Goal: Information Seeking & Learning: Learn about a topic

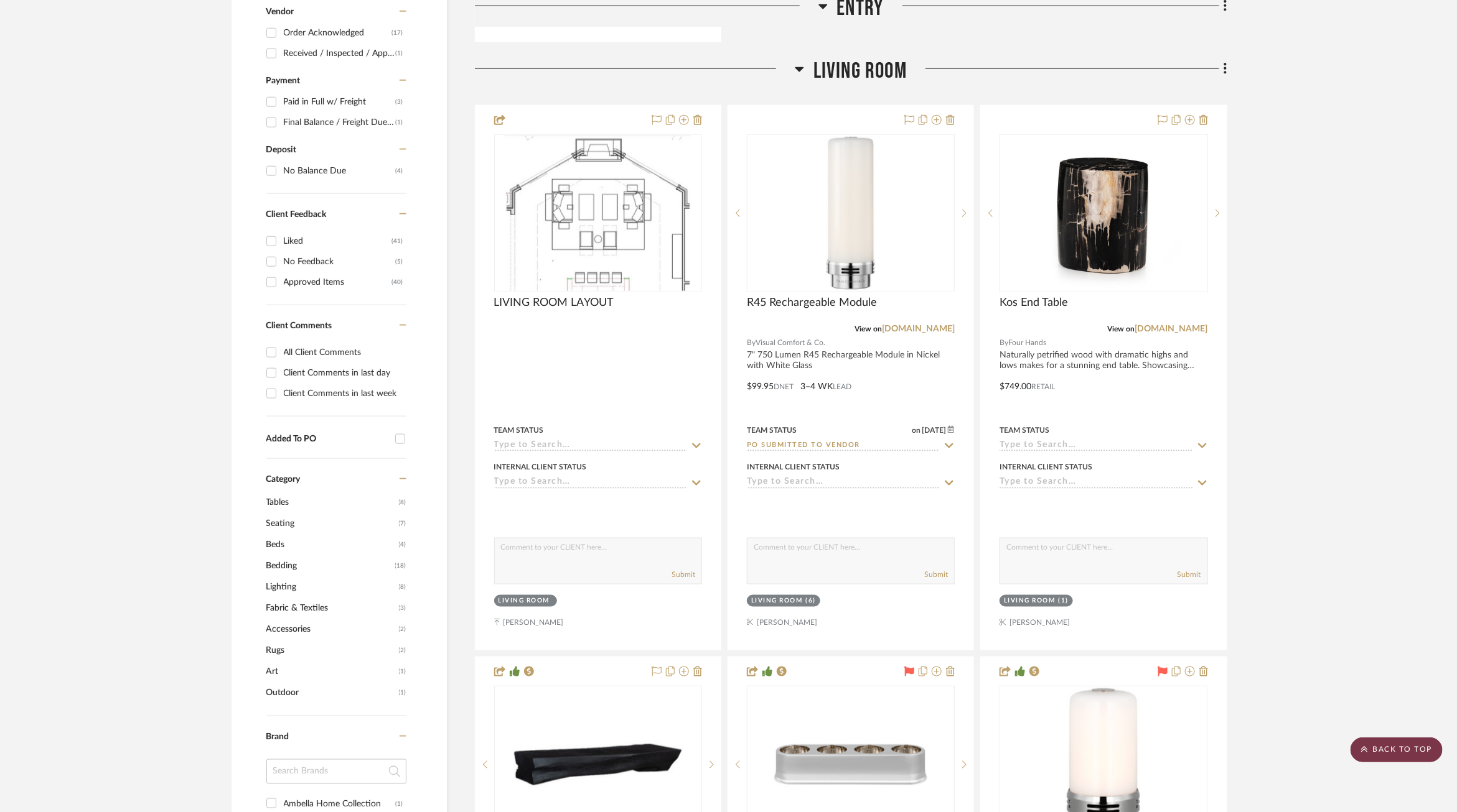
click at [1376, 746] on scroll-to-top-button "BACK TO TOP" at bounding box center [1396, 750] width 92 height 25
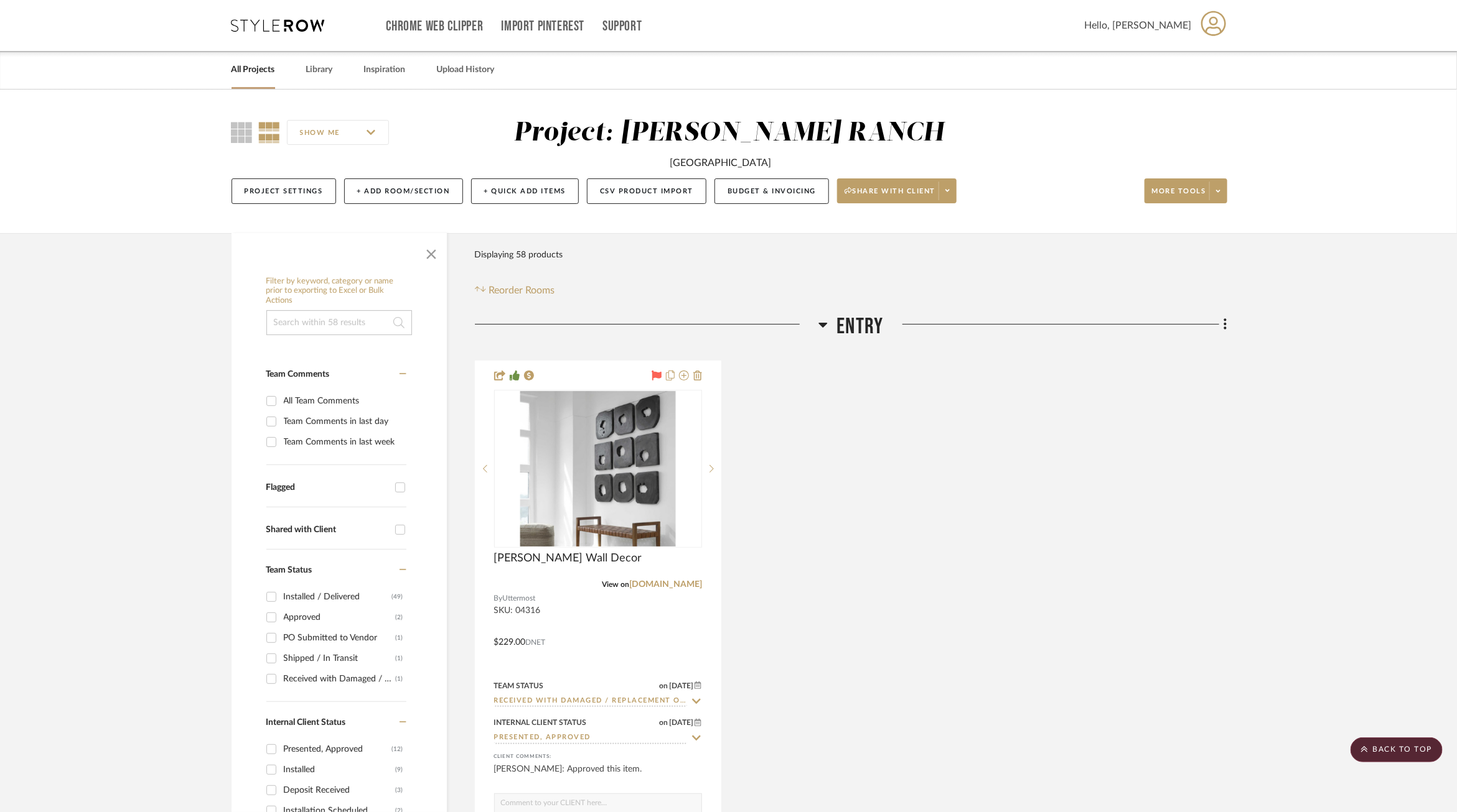
click at [236, 71] on link "All Projects" at bounding box center [253, 70] width 44 height 17
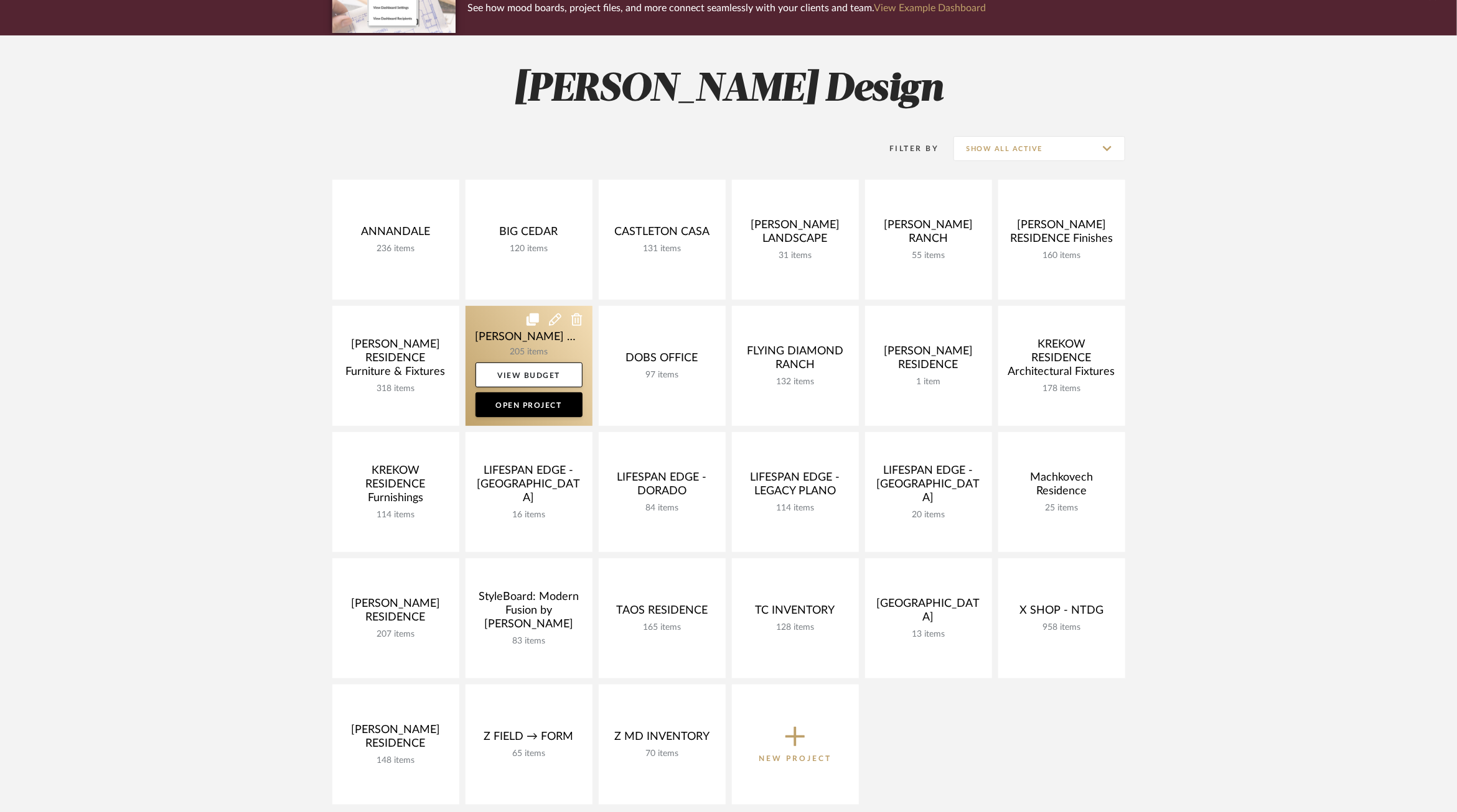
scroll to position [144, 0]
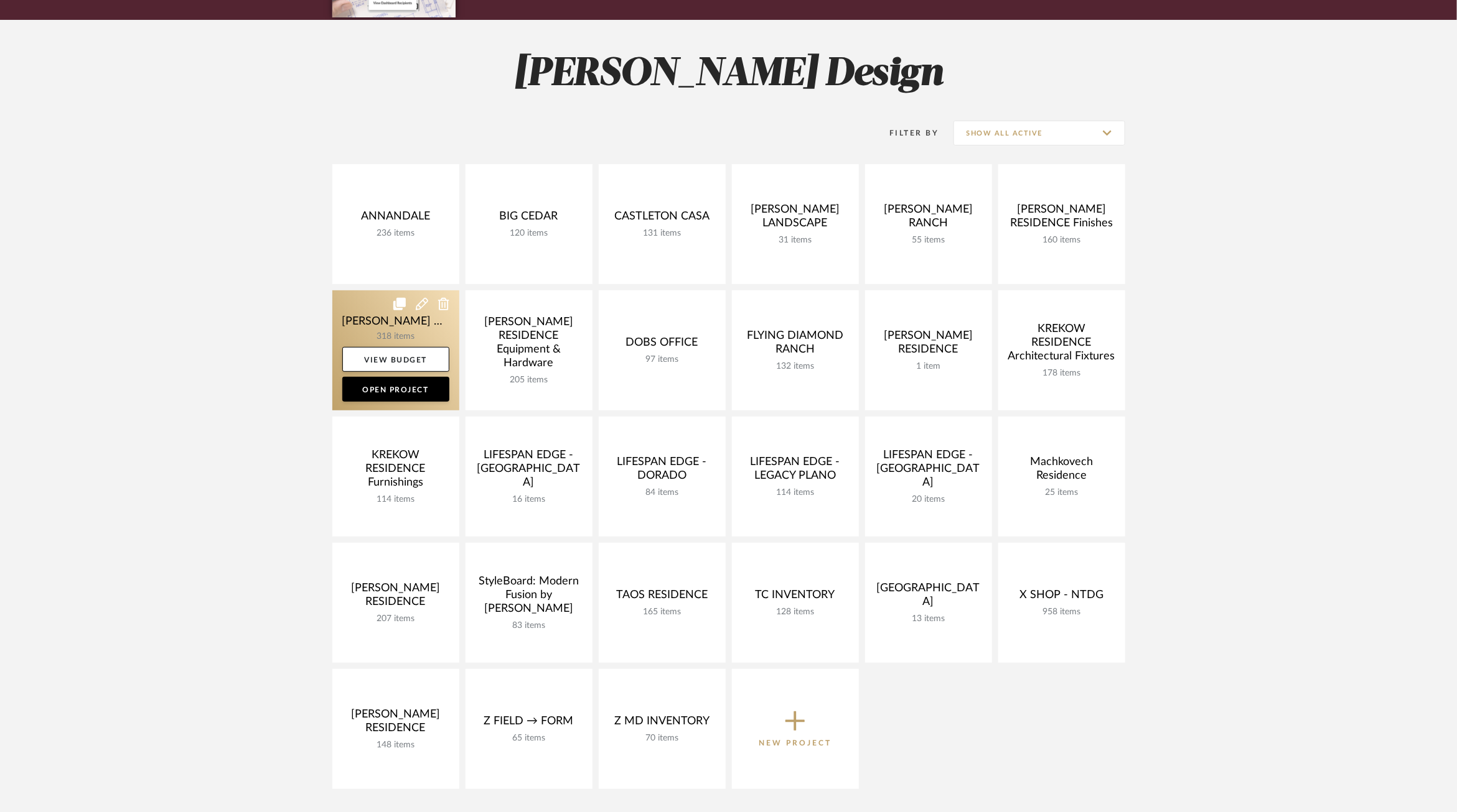
click at [371, 327] on link at bounding box center [395, 350] width 127 height 120
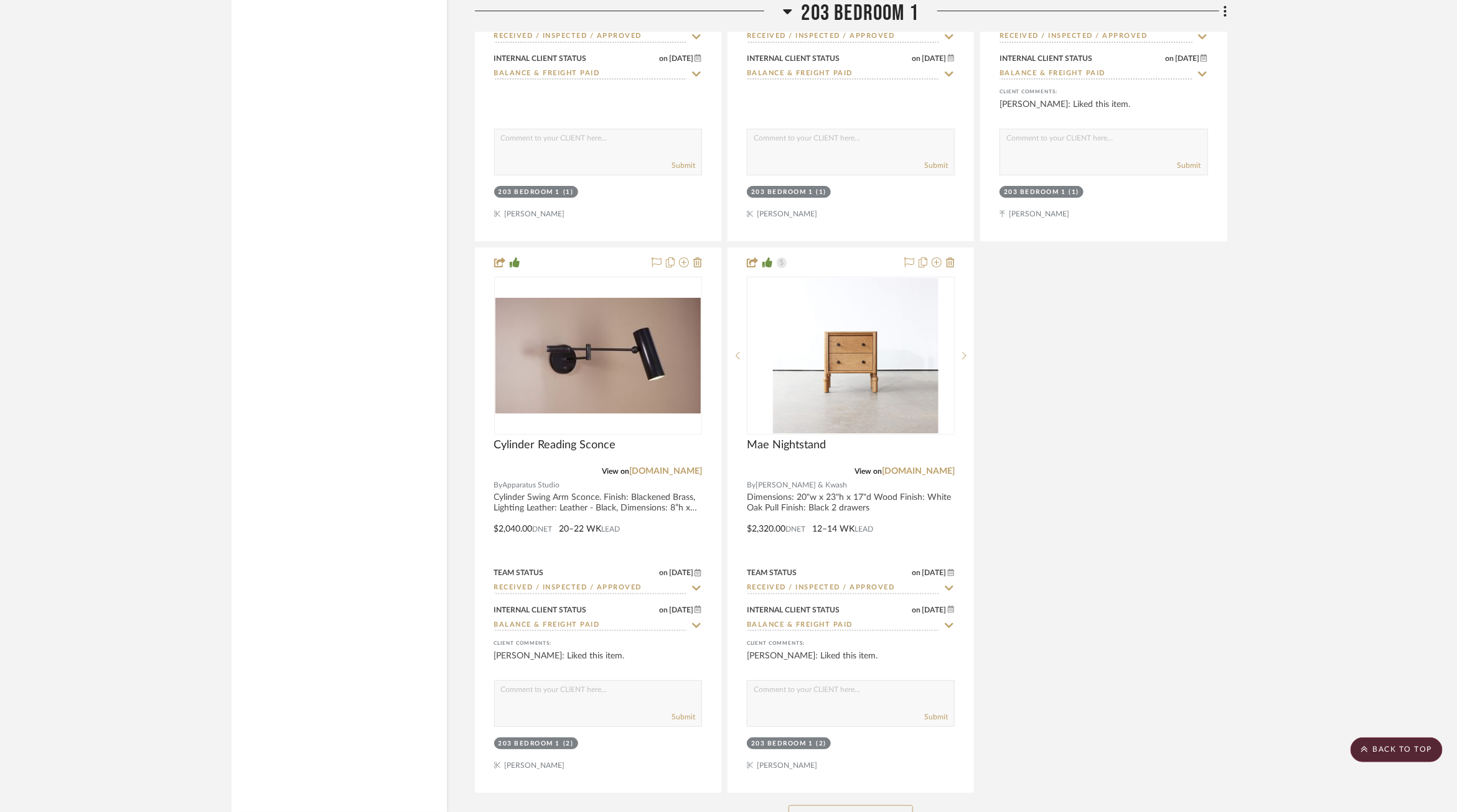
scroll to position [23076, 0]
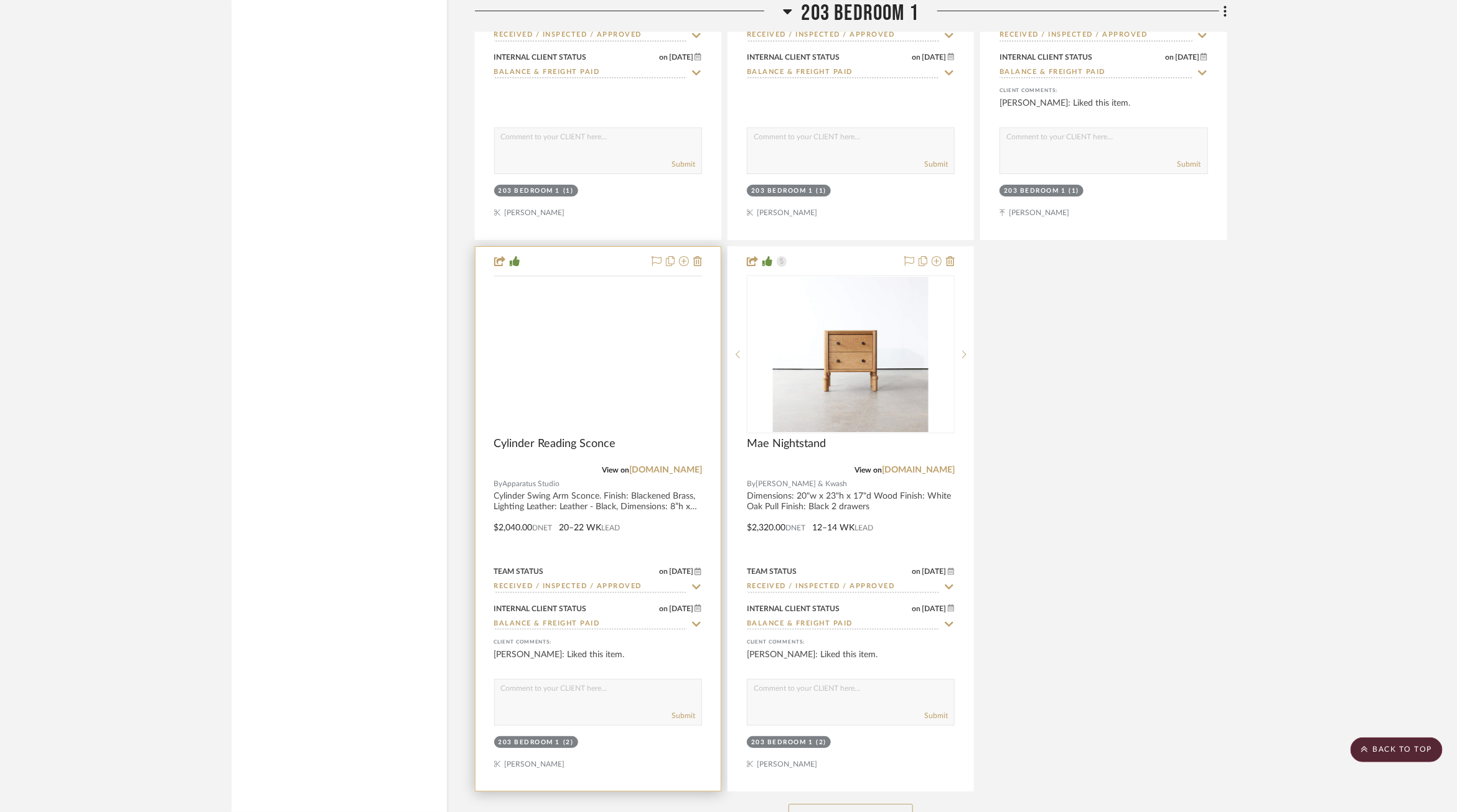
click at [0, 0] on img at bounding box center [0, 0] width 0 height 0
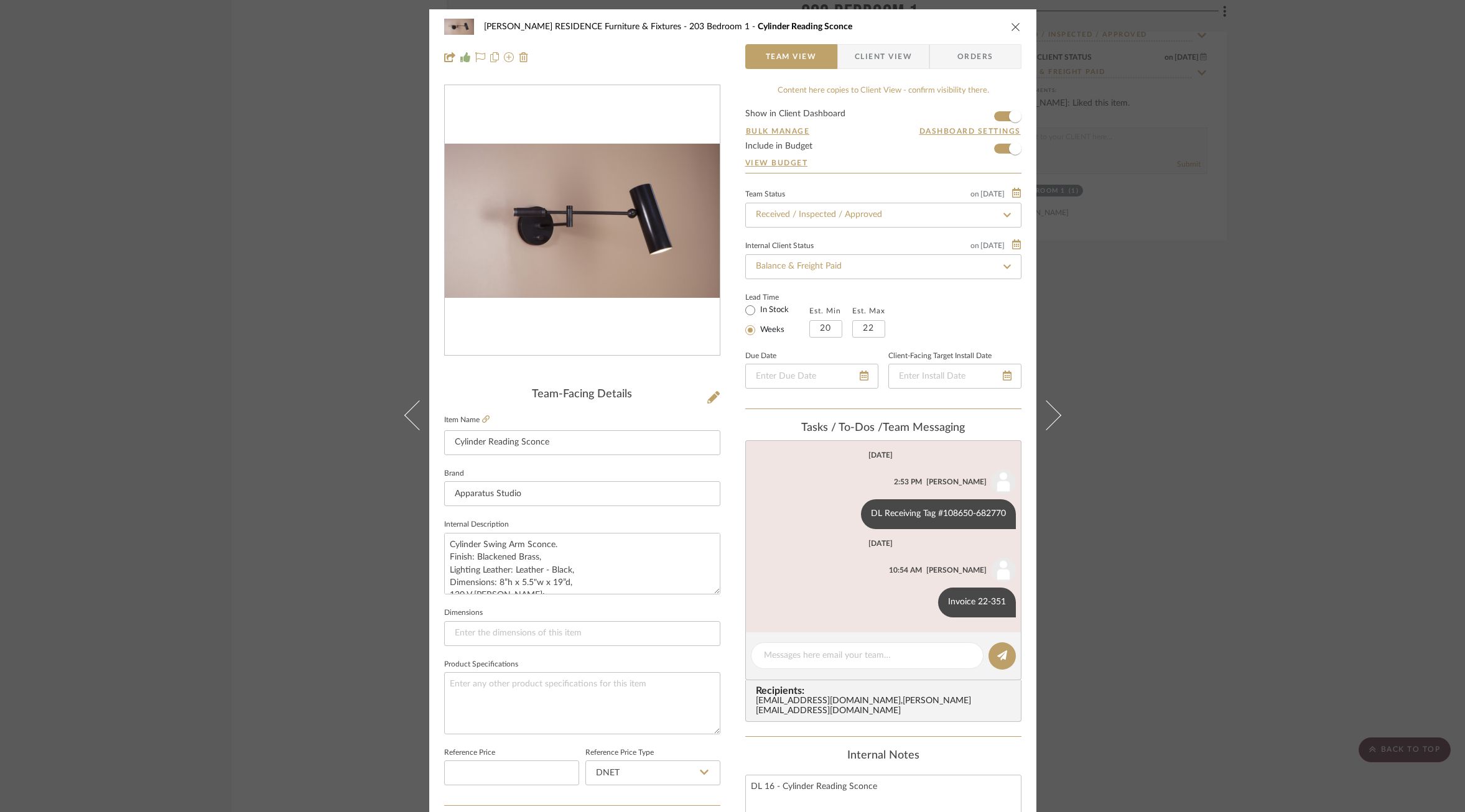
scroll to position [362, 0]
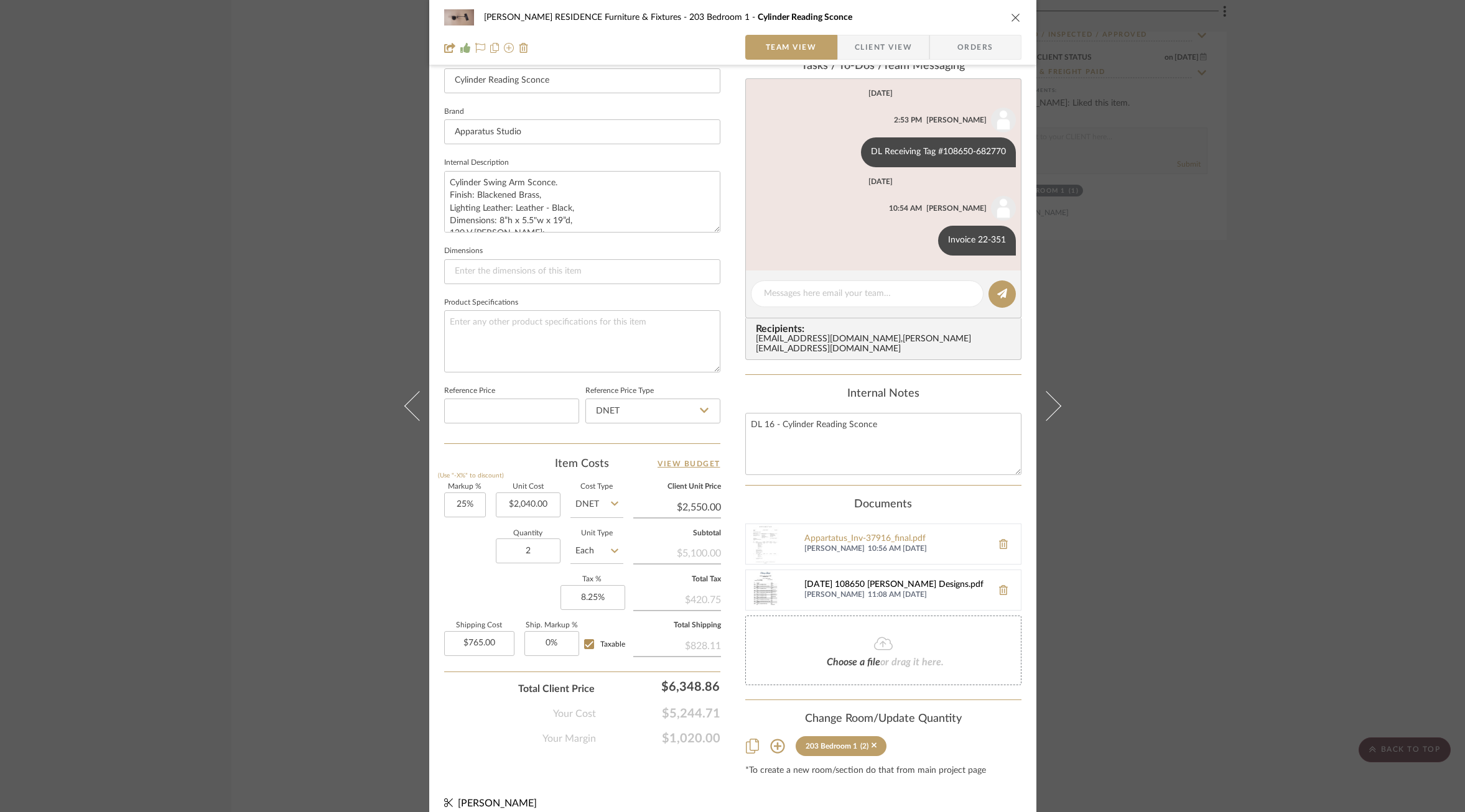
click at [867, 580] on div "2023-05-11 108650 Mauldin Designs.pdf" at bounding box center [895, 585] width 182 height 10
click at [850, 534] on div "Appartatus_Inv-37916_final.pdf" at bounding box center [895, 539] width 182 height 10
click at [1190, 470] on div "COBLE RESIDENCE Furniture & Fixtures 203 Bedroom 1 Cylinder Reading Sconce Team…" at bounding box center [732, 406] width 1465 height 812
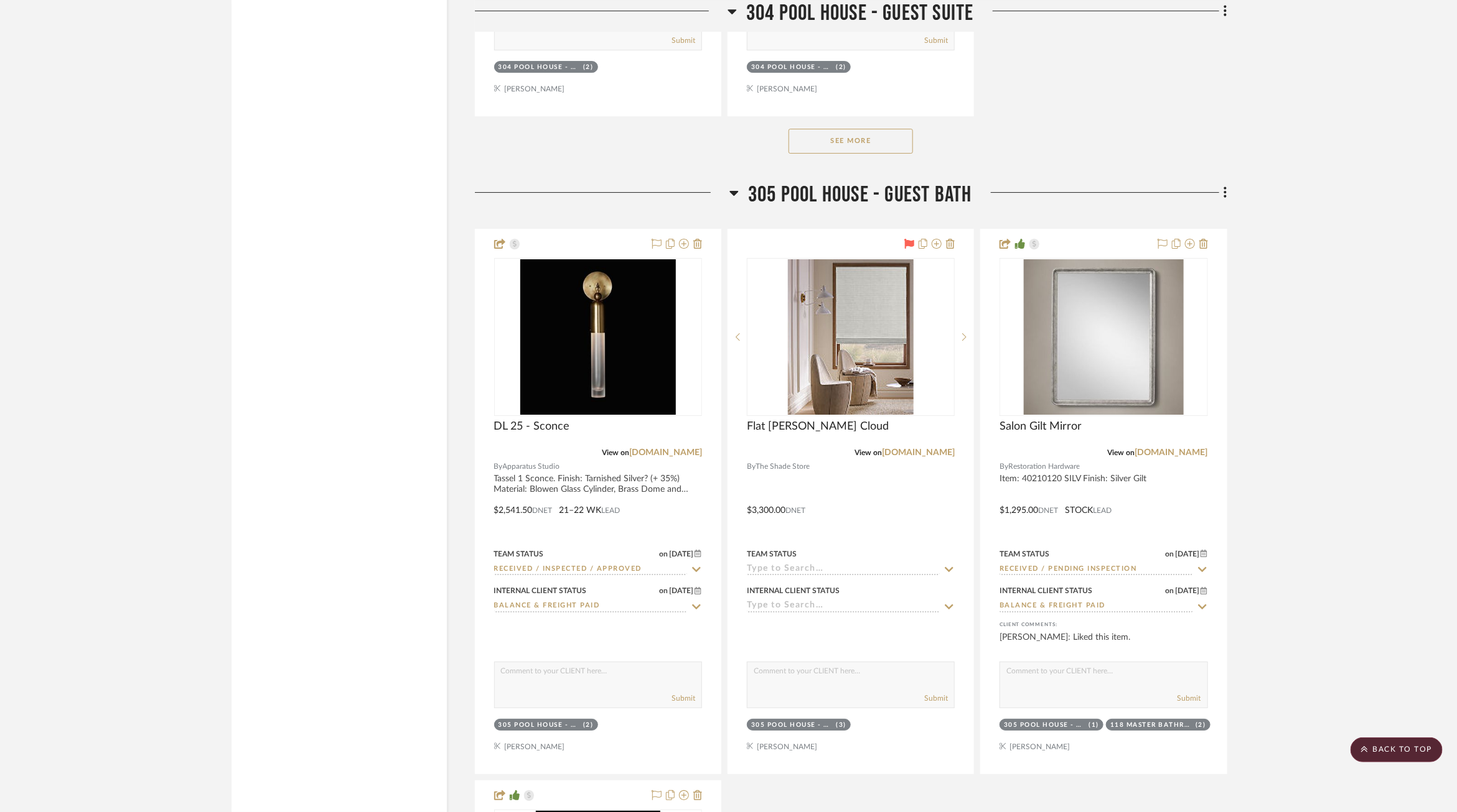
scroll to position [43219, 0]
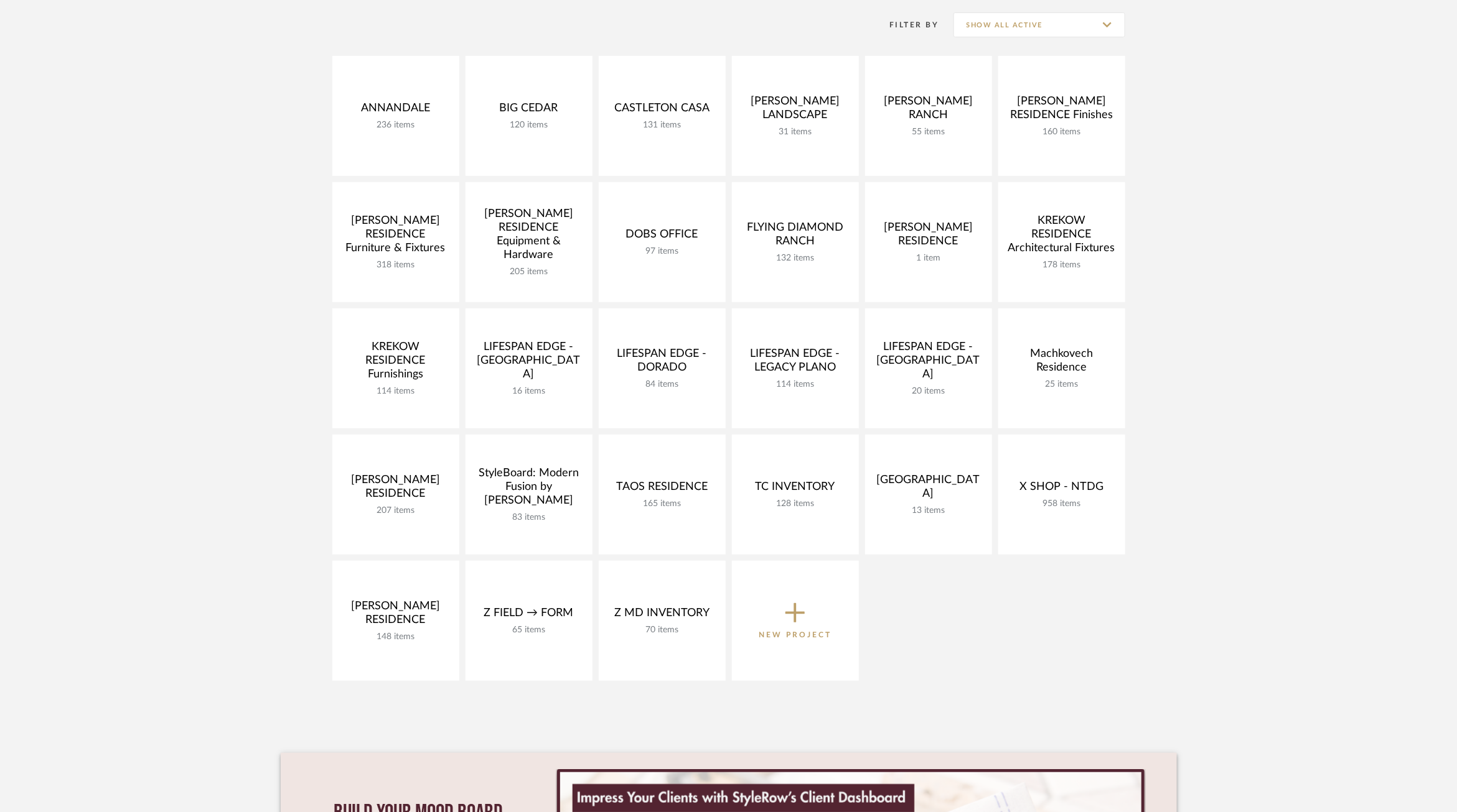
scroll to position [255, 0]
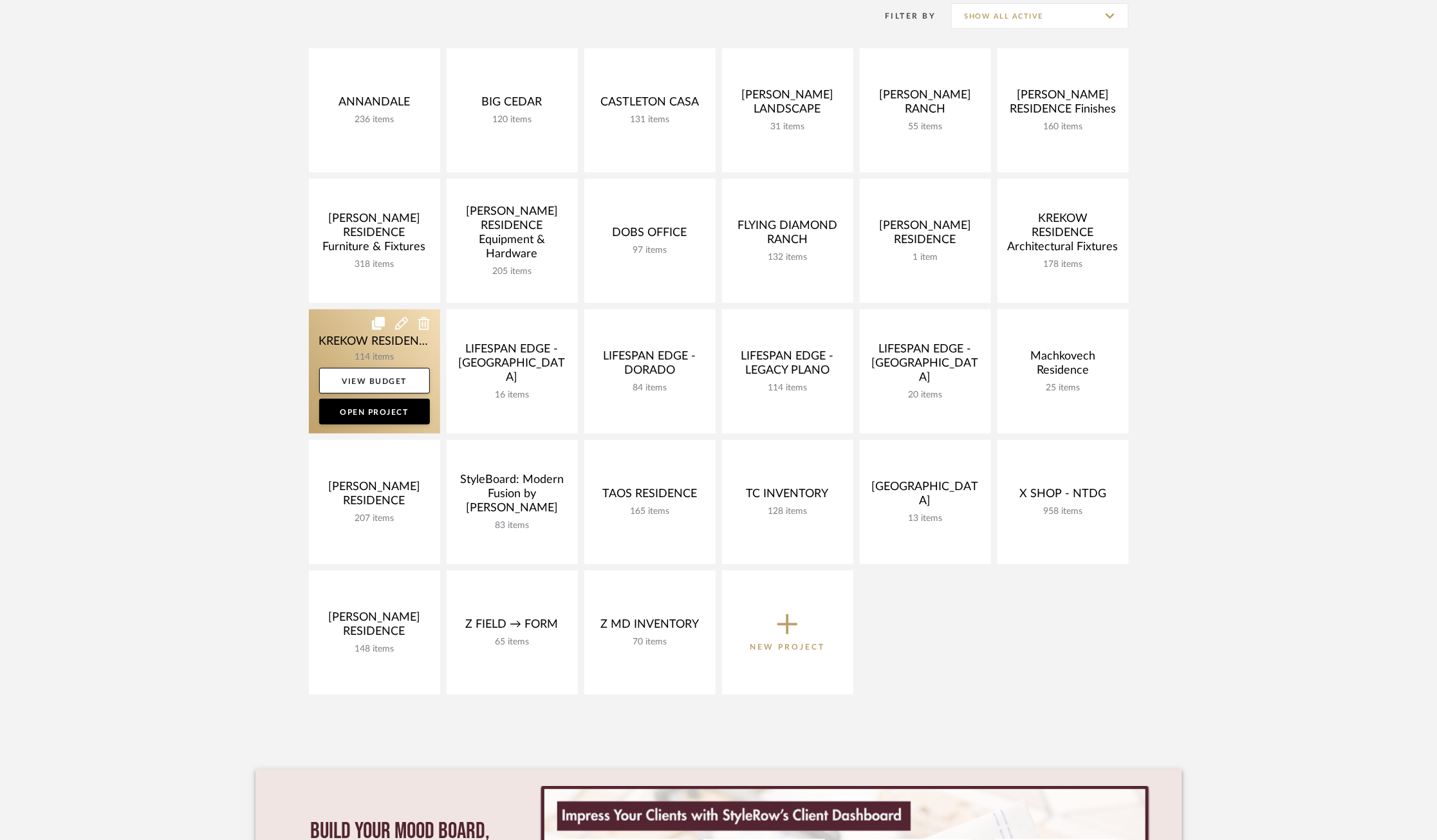
scroll to position [259, 0]
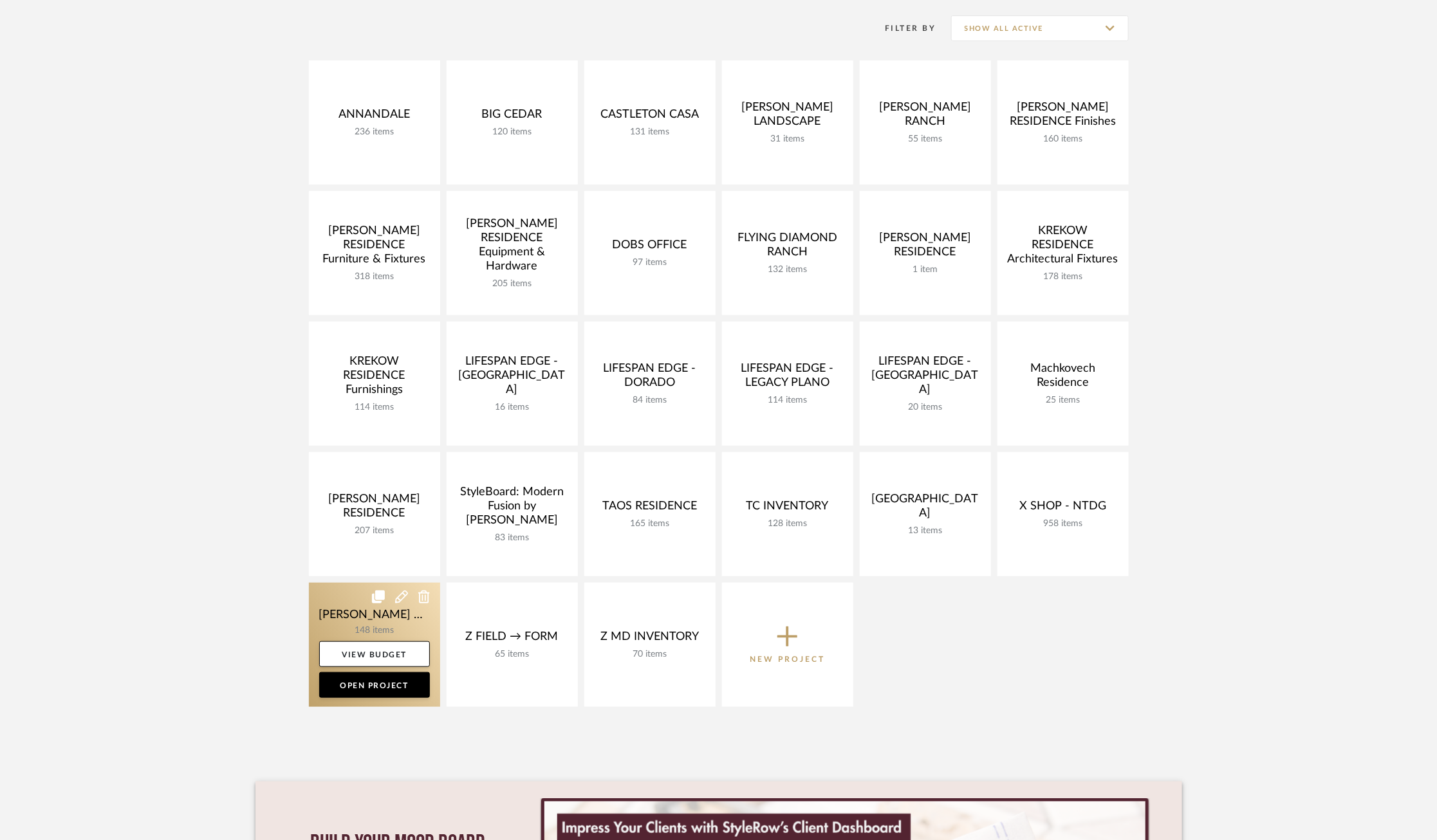
click at [336, 605] on link at bounding box center [374, 645] width 131 height 124
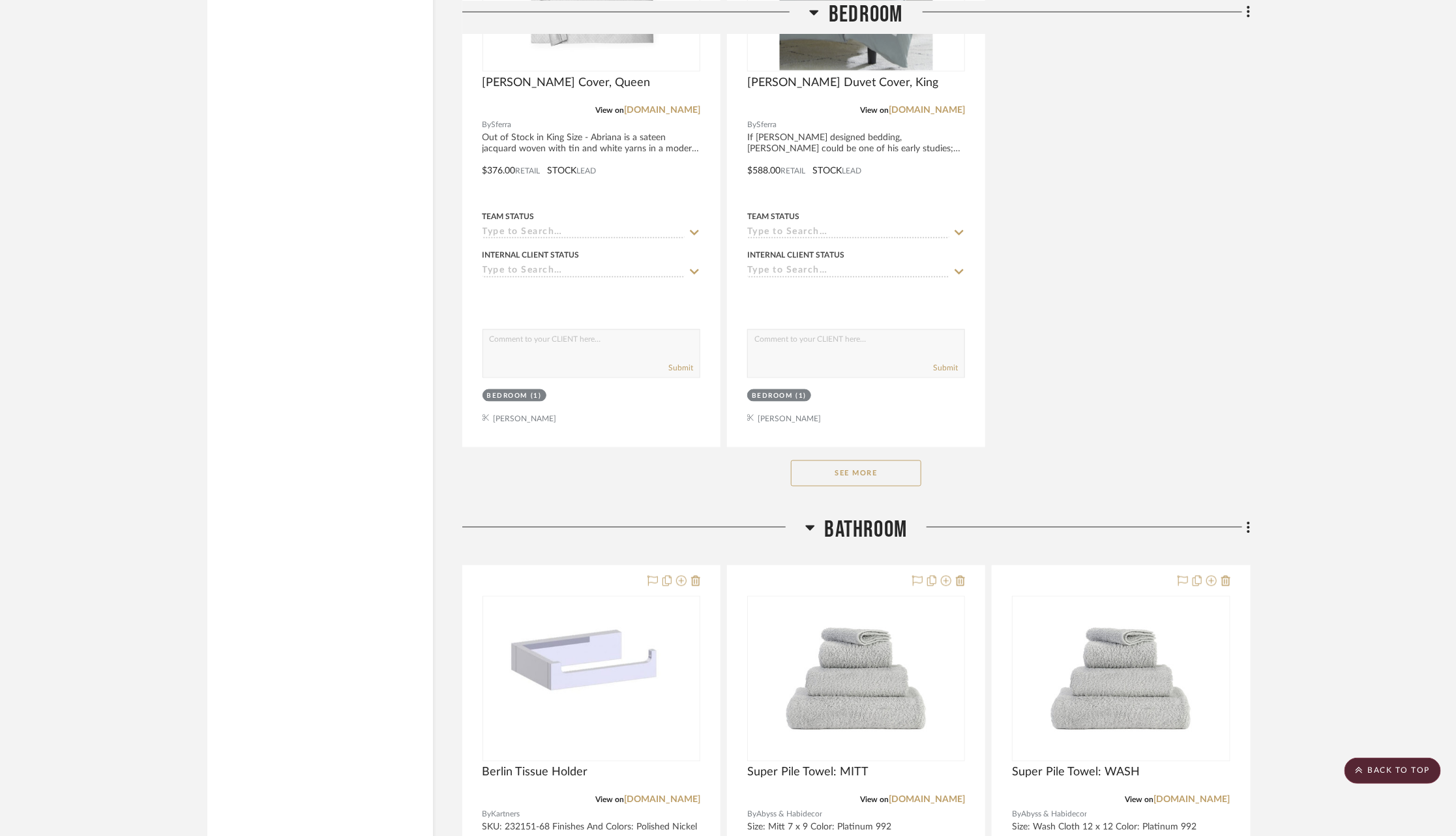
scroll to position [9667, 0]
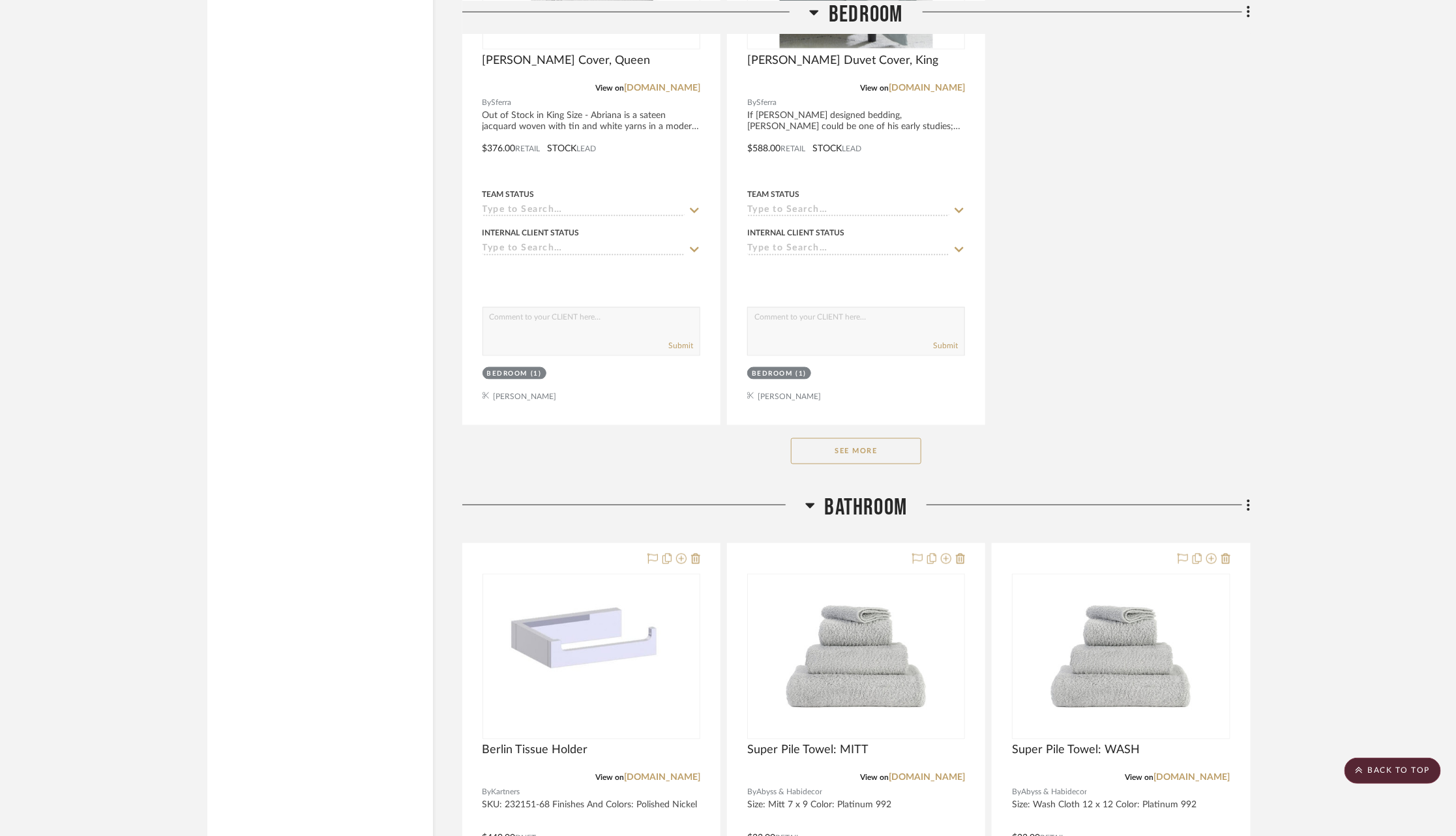
click at [890, 438] on button "See More" at bounding box center [856, 451] width 131 height 26
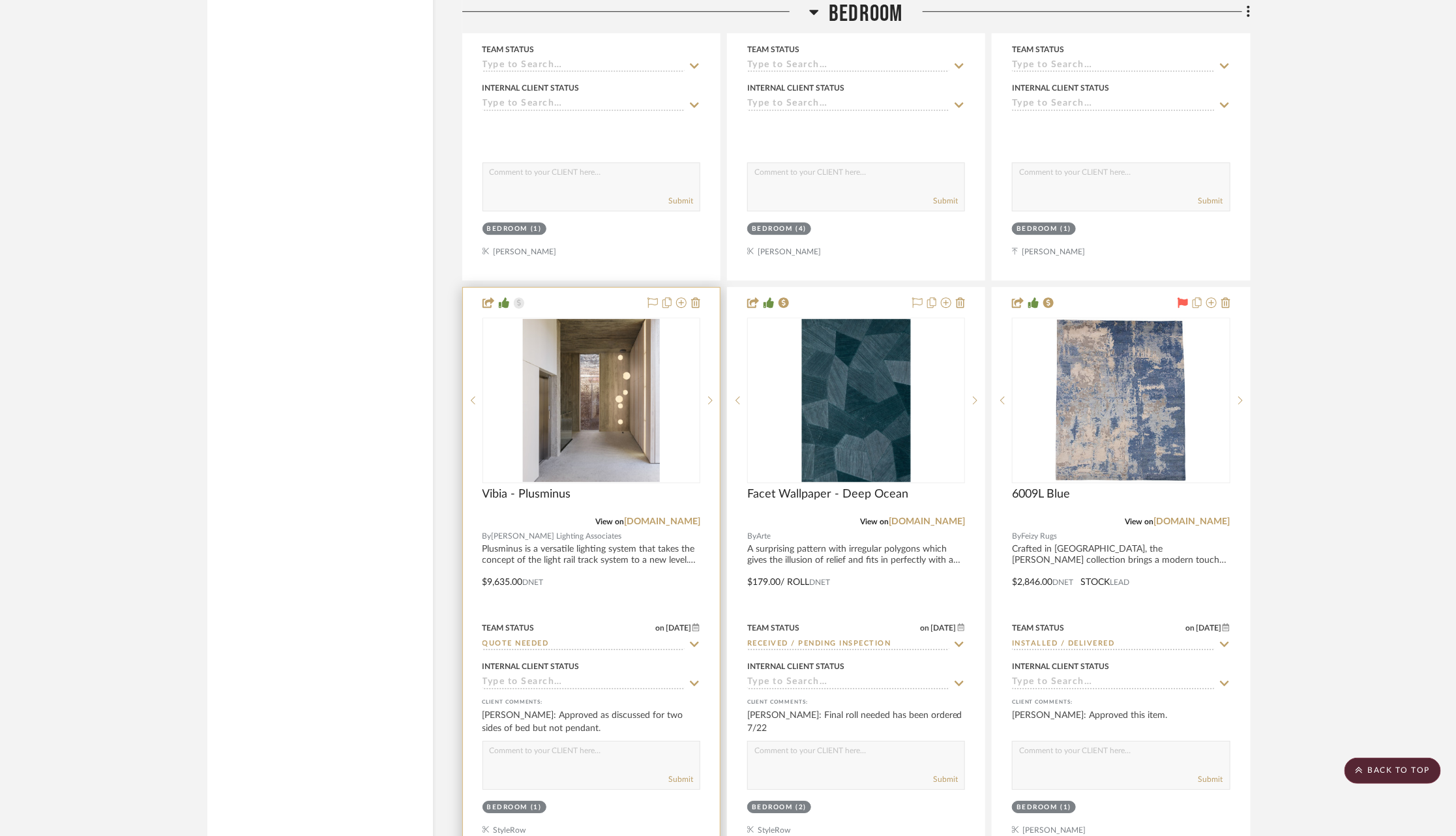
scroll to position [13851, 0]
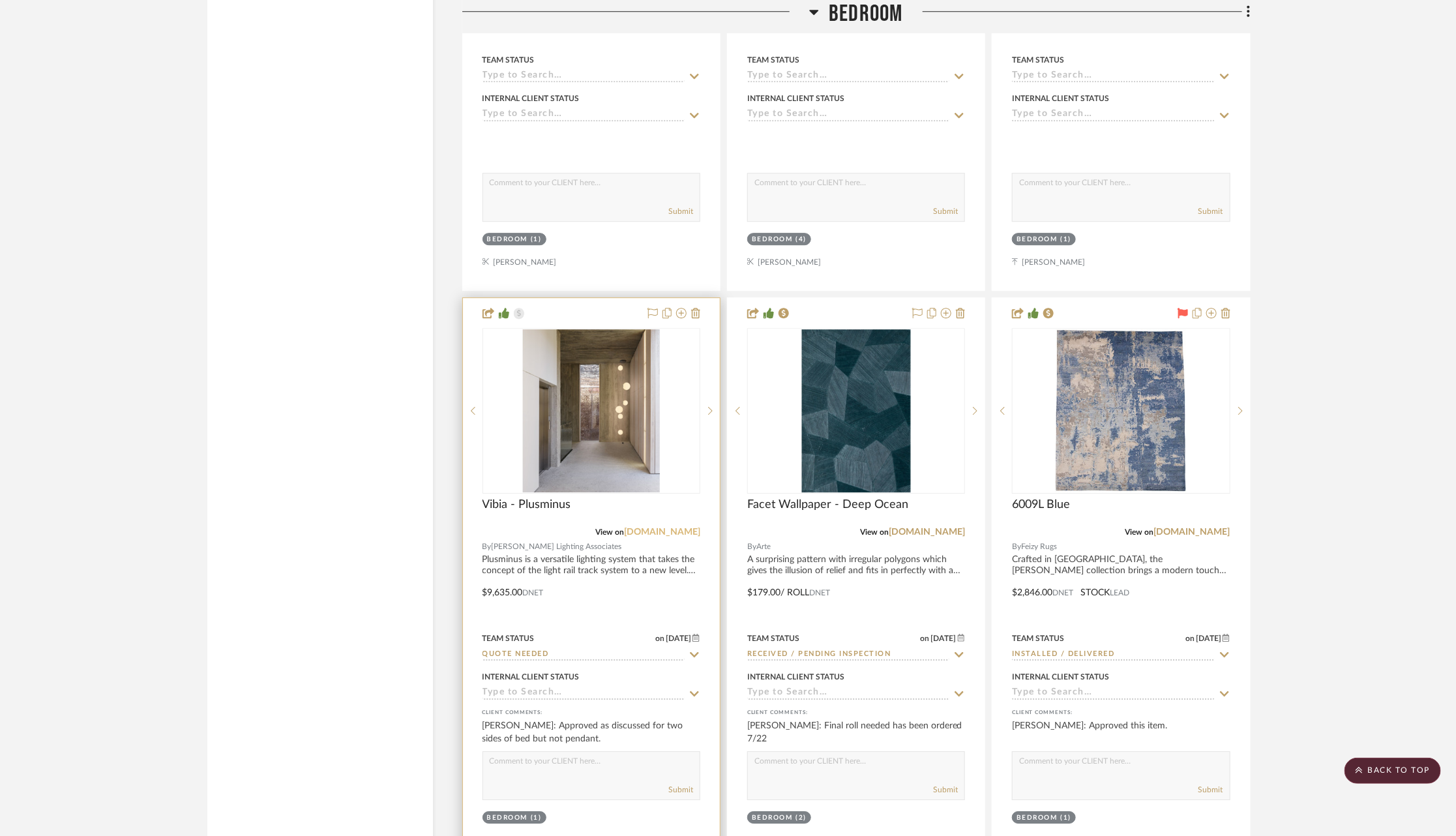
click at [668, 528] on link "vibia.com" at bounding box center [662, 532] width 76 height 9
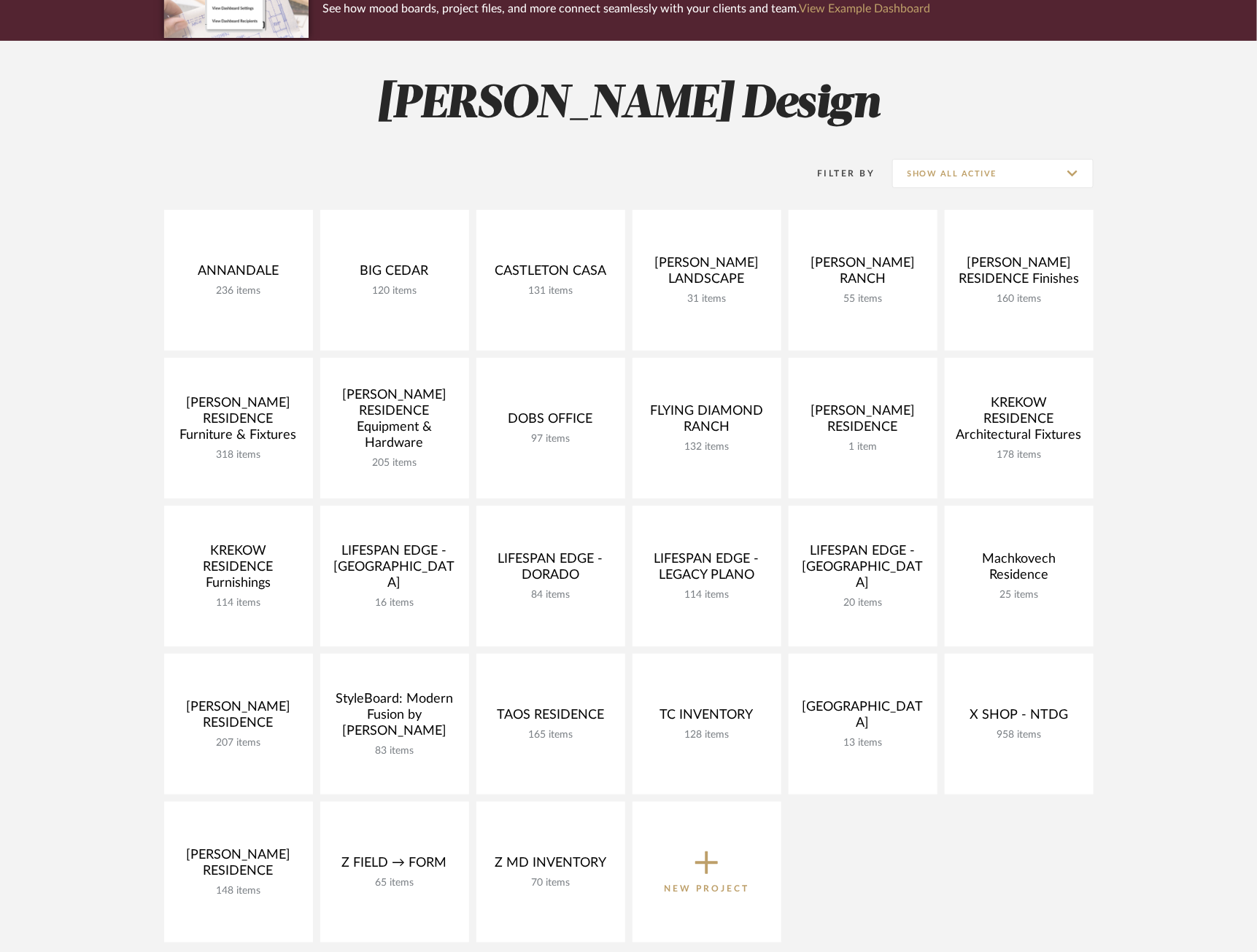
scroll to position [160, 0]
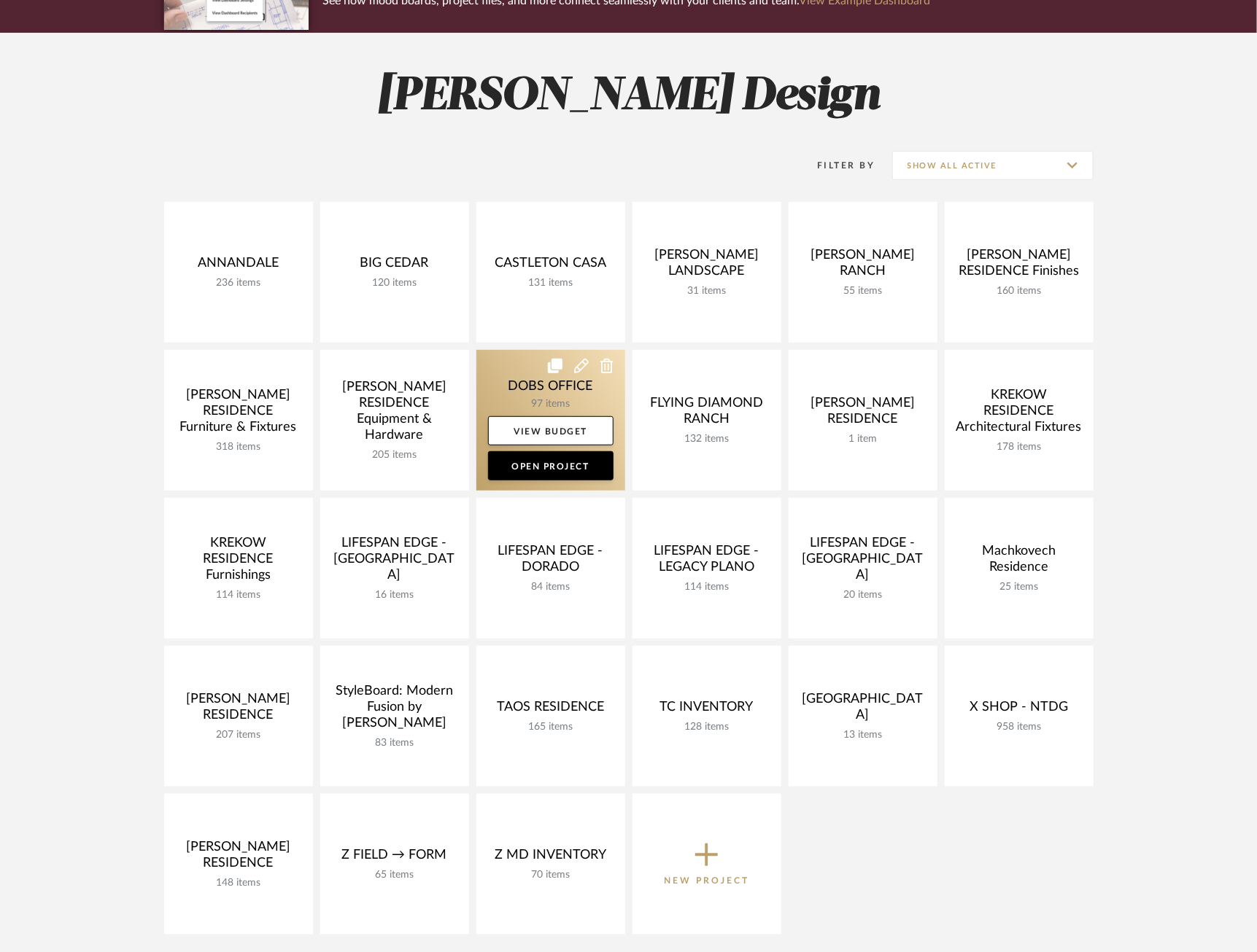
click at [525, 368] on link at bounding box center [550, 420] width 149 height 141
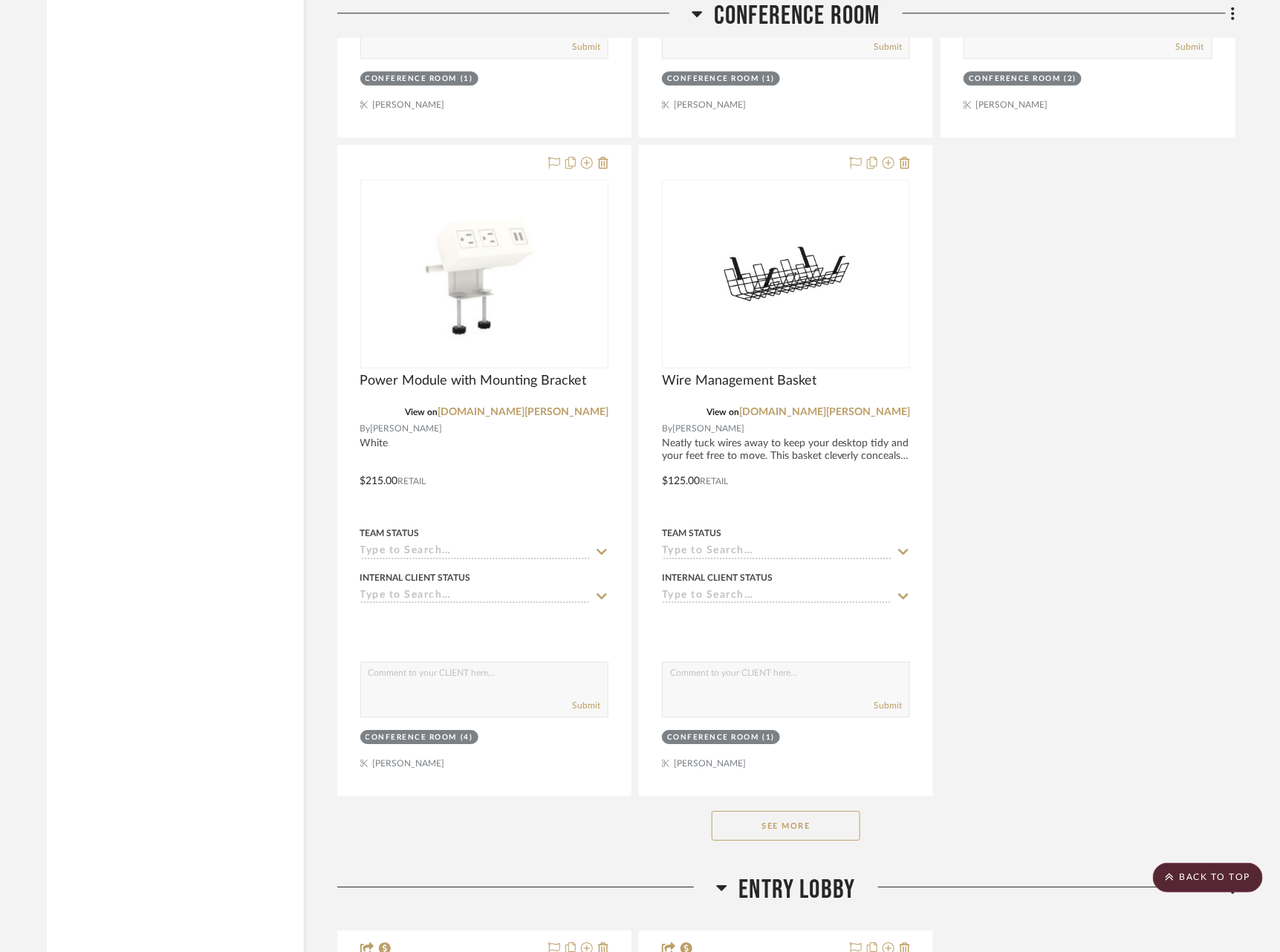
scroll to position [4389, 0]
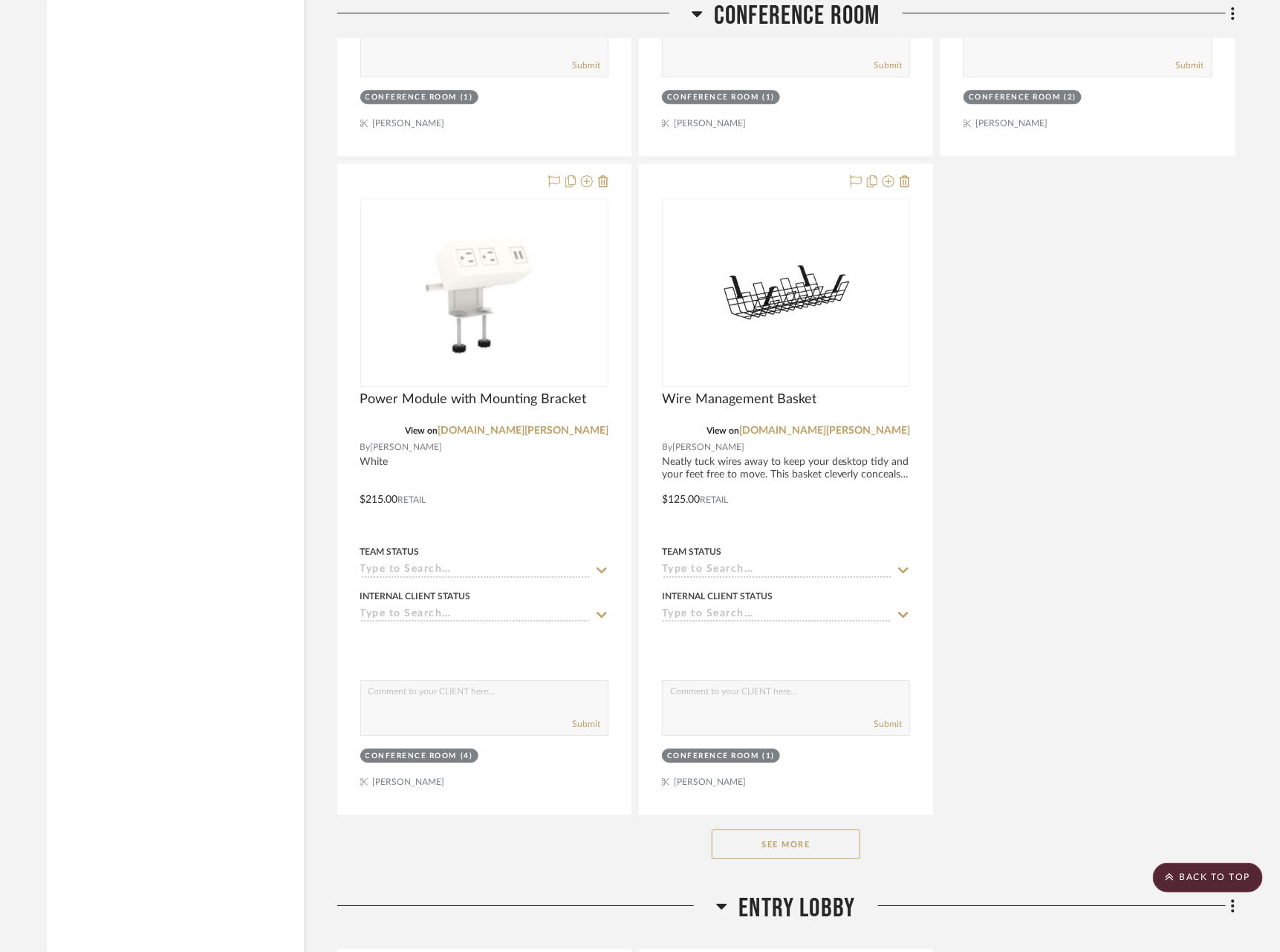
click at [770, 830] on button "See More" at bounding box center [786, 845] width 149 height 30
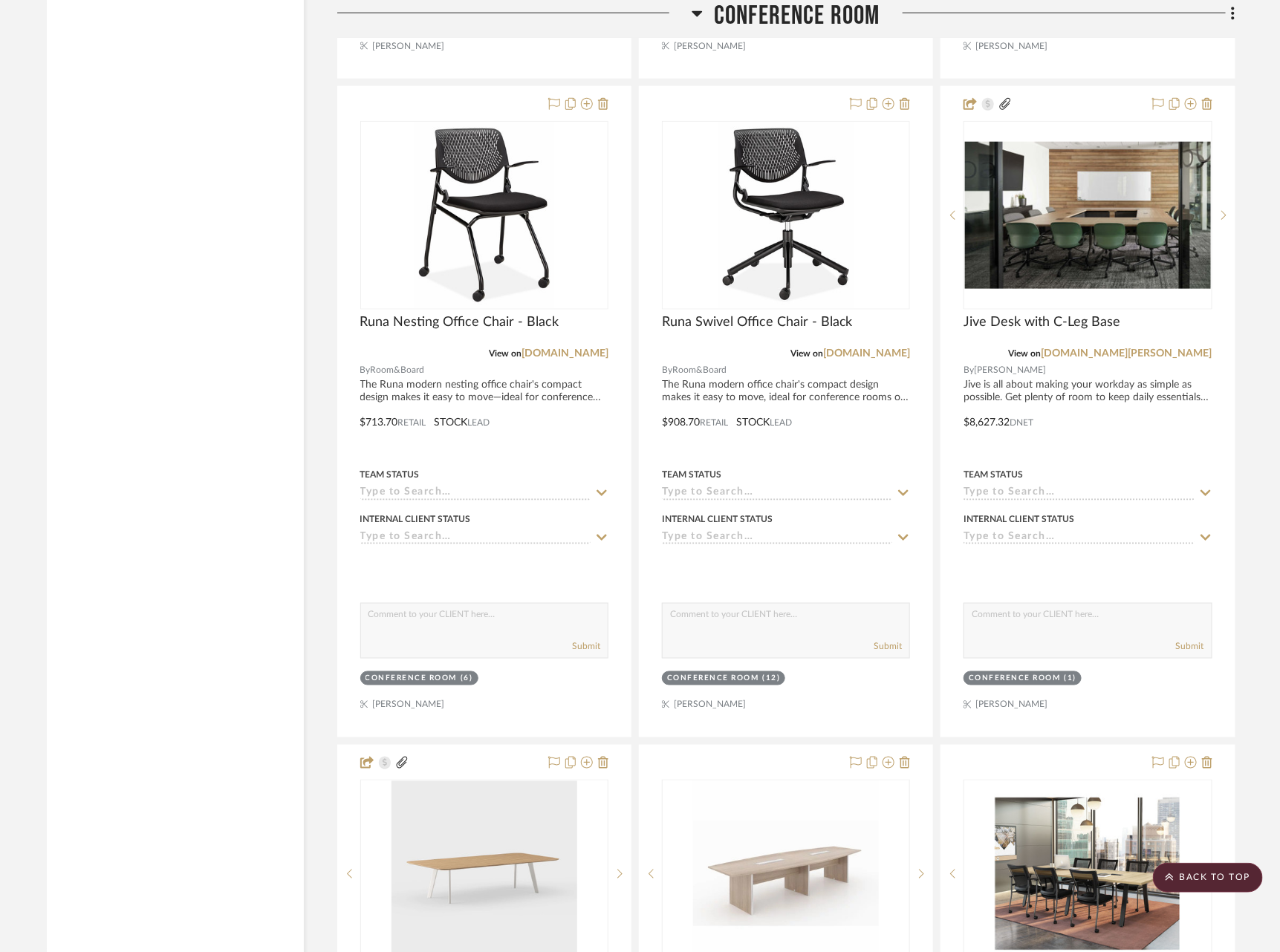
scroll to position [5786, 0]
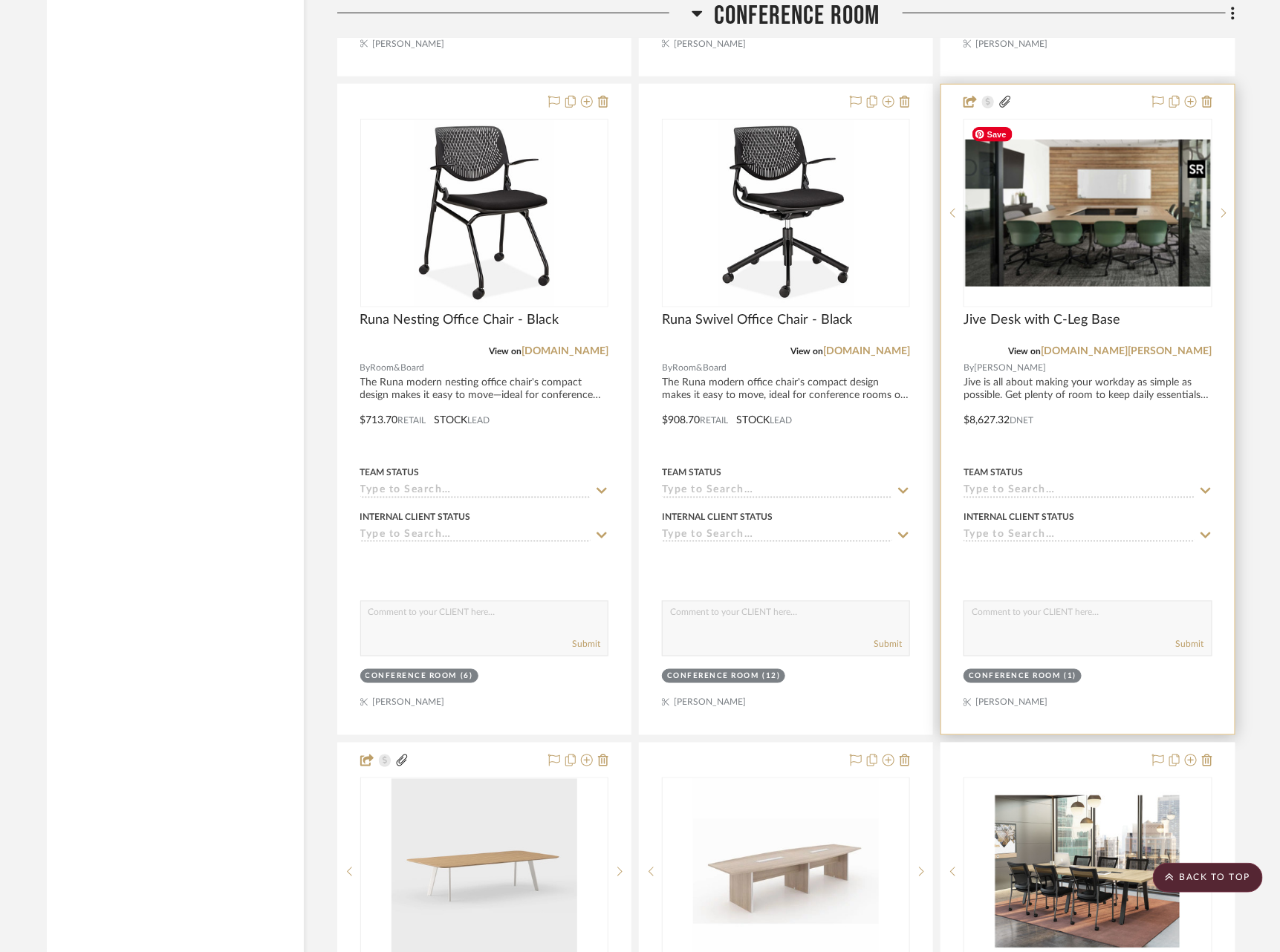
click at [0, 0] on img at bounding box center [0, 0] width 0 height 0
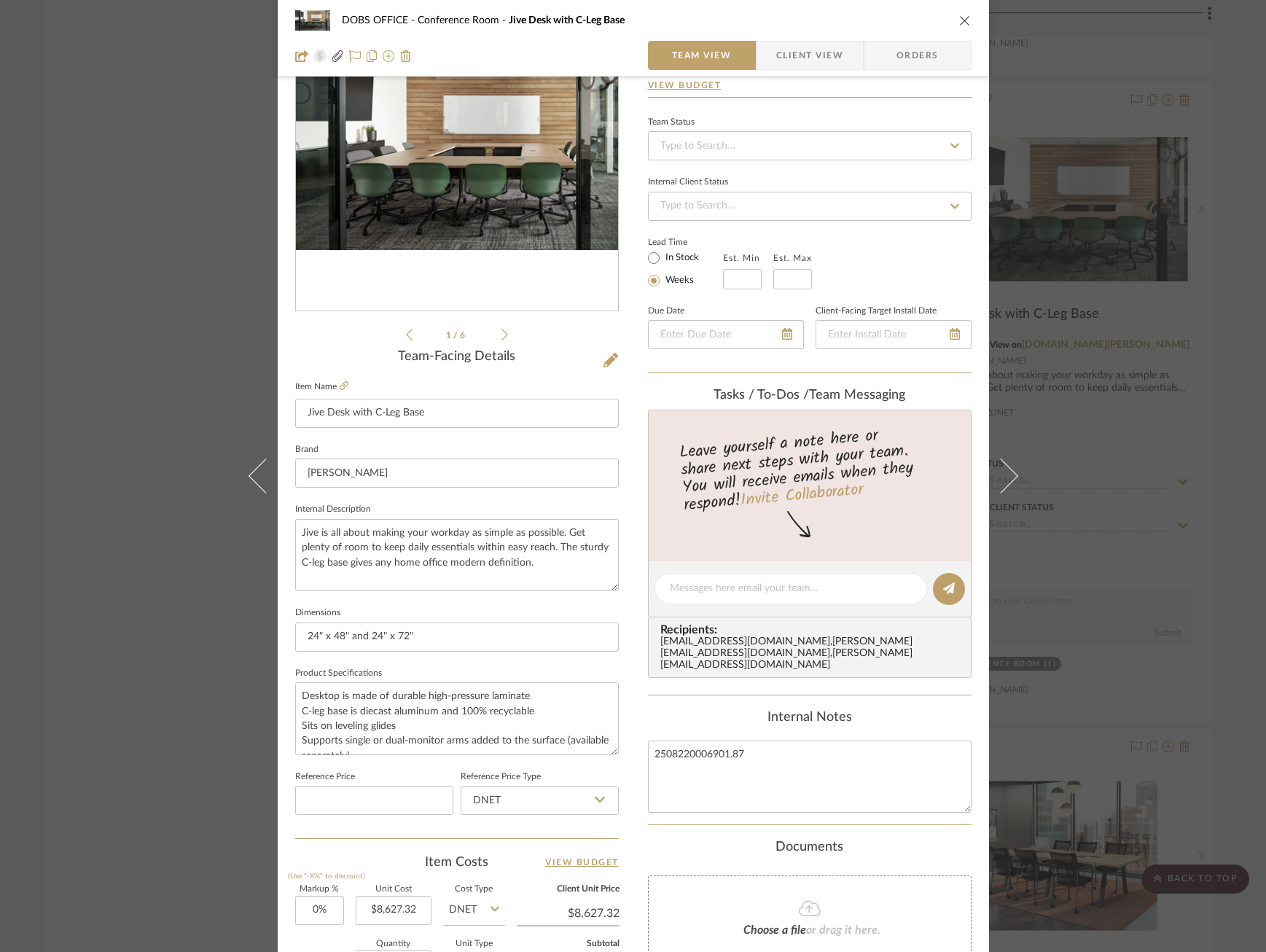
scroll to position [88, 0]
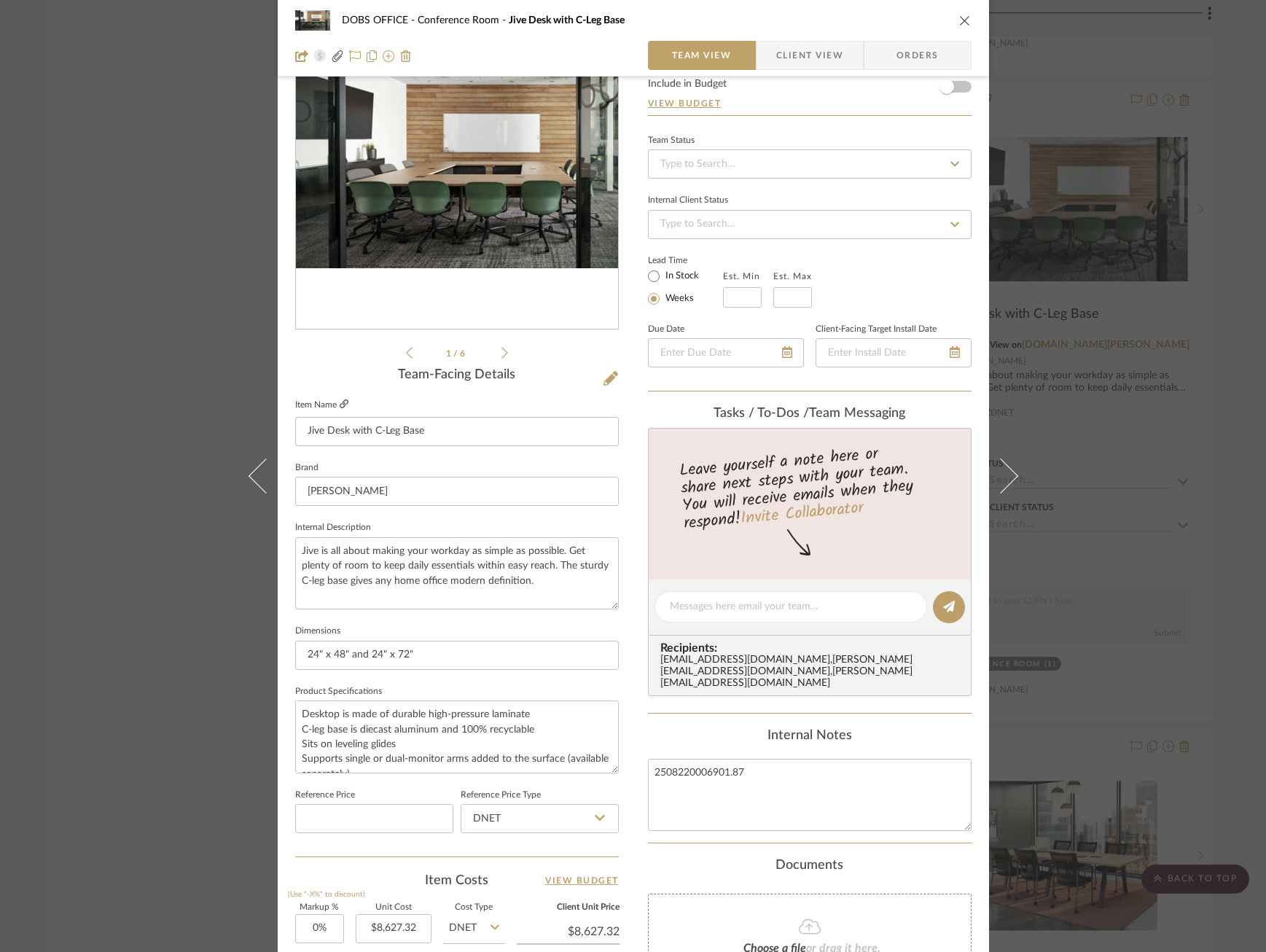
click at [339, 403] on icon at bounding box center [344, 404] width 9 height 9
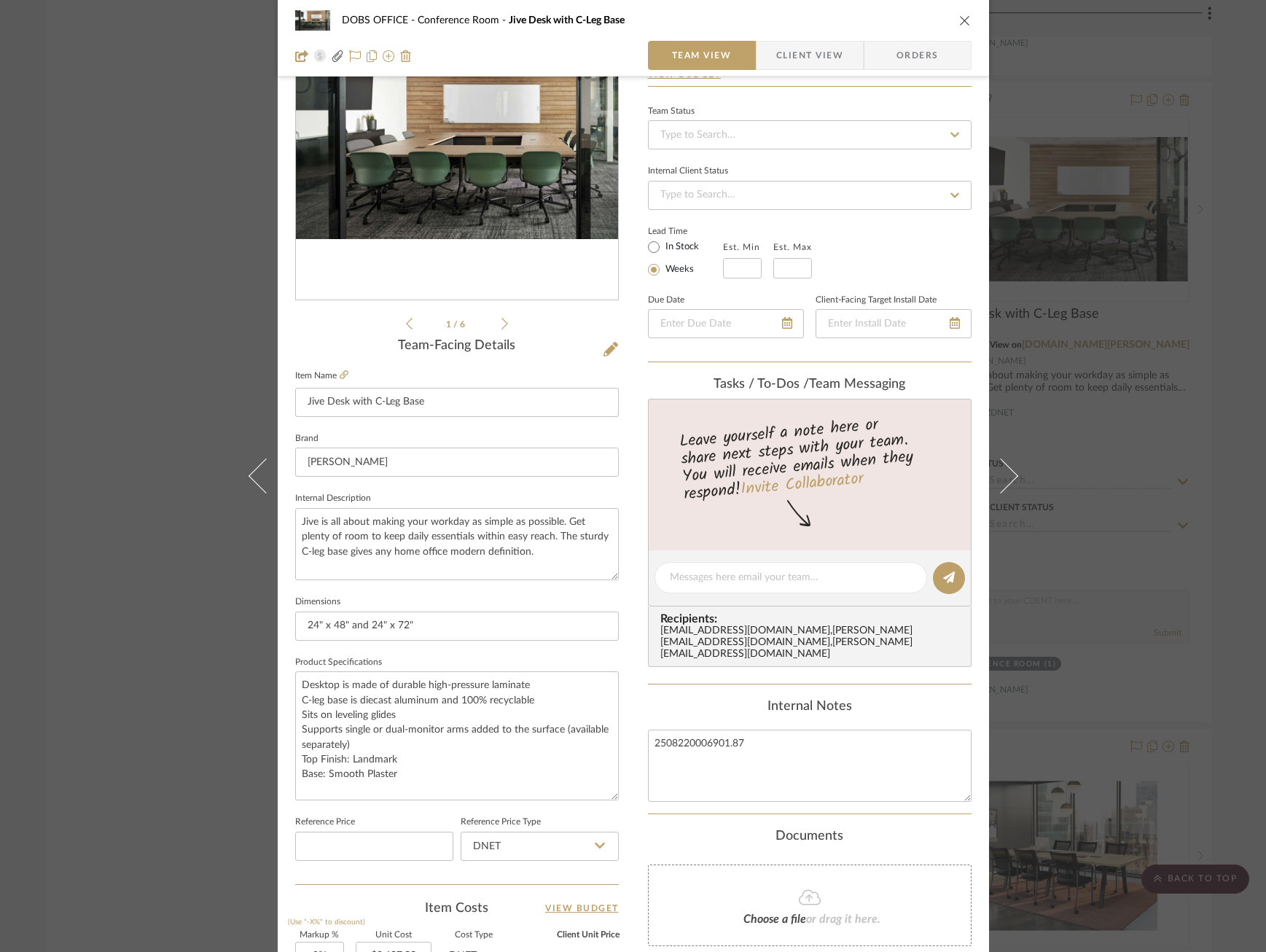
drag, startPoint x: 608, startPoint y: 734, endPoint x: 616, endPoint y: 791, distance: 57.6
click at [616, 791] on div "DOBS OFFICE Conference Room Jive Desk with C-Leg Base Team View Client View Ord…" at bounding box center [633, 596] width 712 height 1403
click at [506, 322] on div "2502_DOB...e Rm (2).pdf 1 / 6" at bounding box center [457, 158] width 324 height 350
click at [503, 322] on div "2502_DOB...e Rm (2).pdf 1 / 6" at bounding box center [457, 158] width 324 height 350
click at [501, 322] on icon at bounding box center [505, 323] width 7 height 13
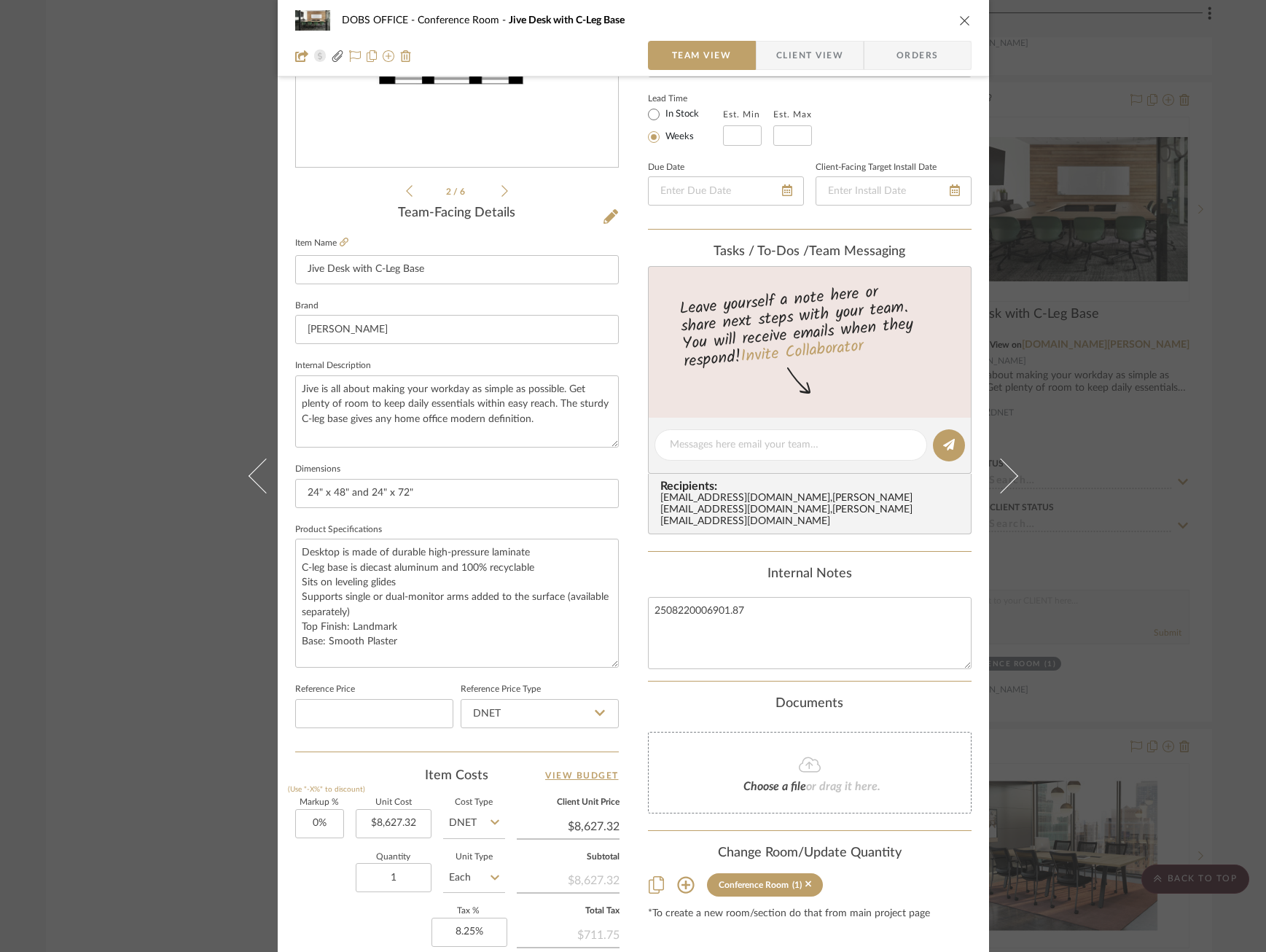
scroll to position [0, 0]
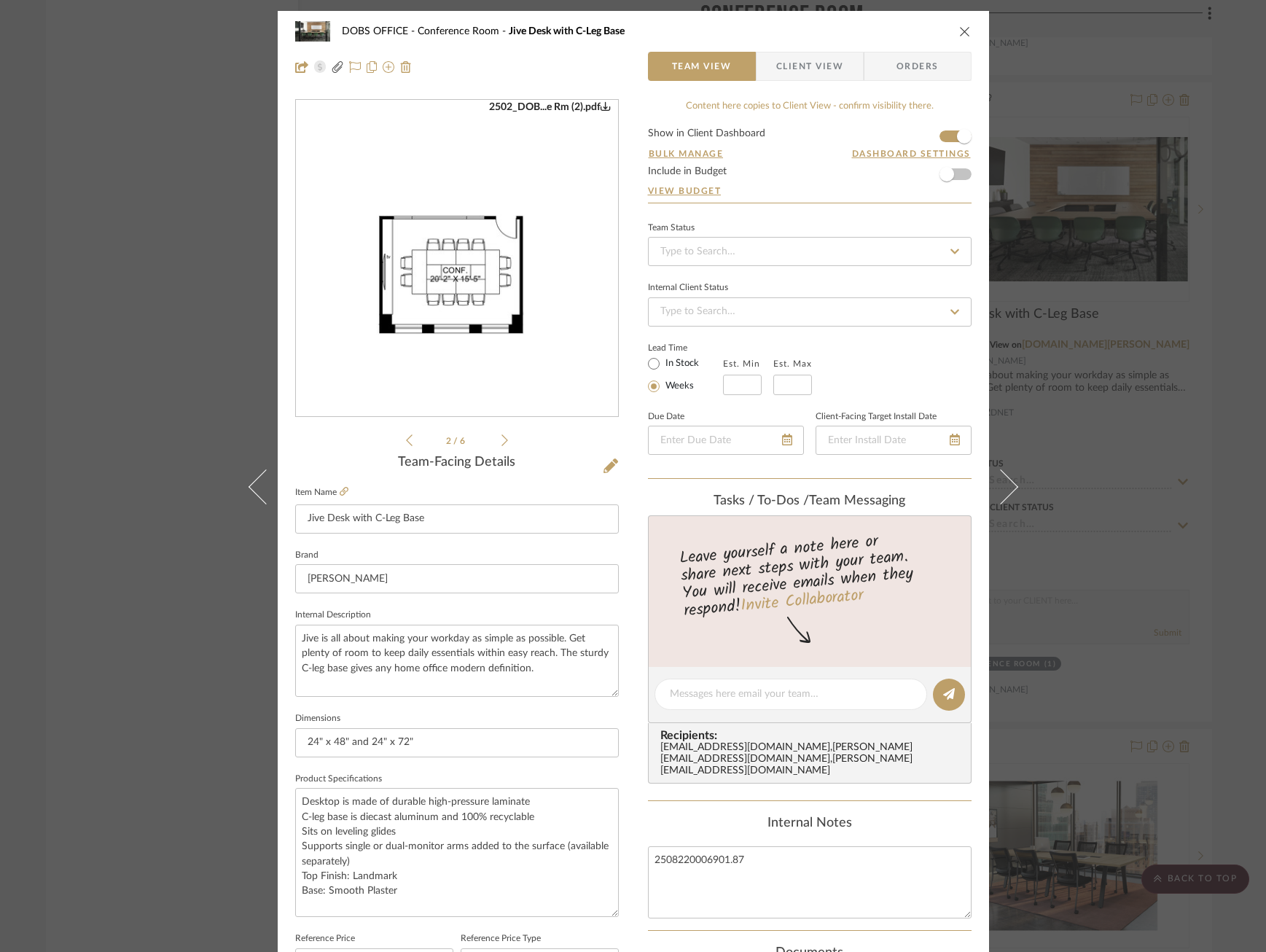
click at [424, 191] on img "1" at bounding box center [457, 258] width 322 height 250
click at [506, 440] on div "2502_DOB...e Rm (2).pdf 2 / 6" at bounding box center [457, 274] width 324 height 350
click at [501, 439] on icon at bounding box center [505, 440] width 7 height 13
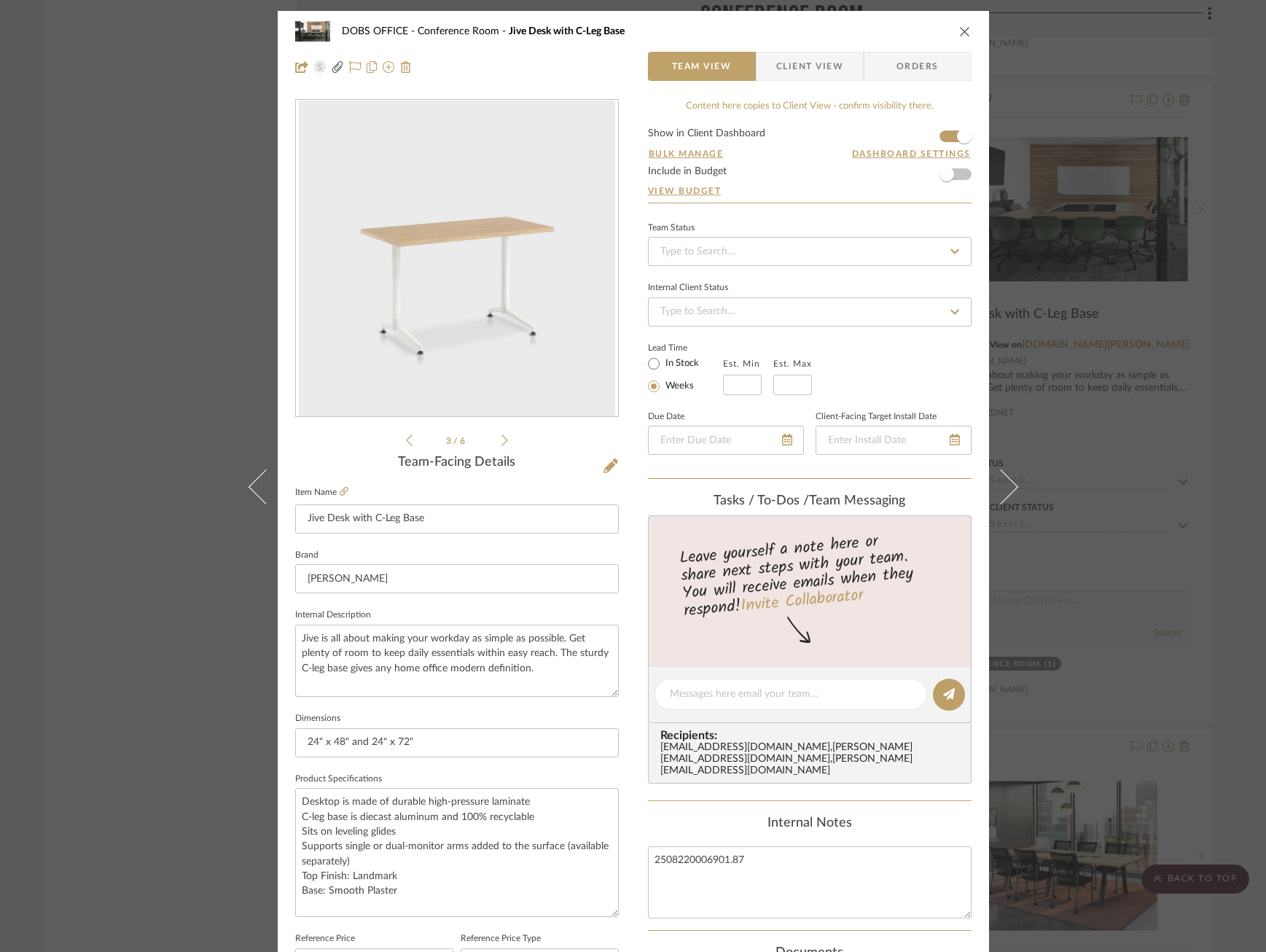
click at [501, 439] on icon at bounding box center [505, 440] width 7 height 13
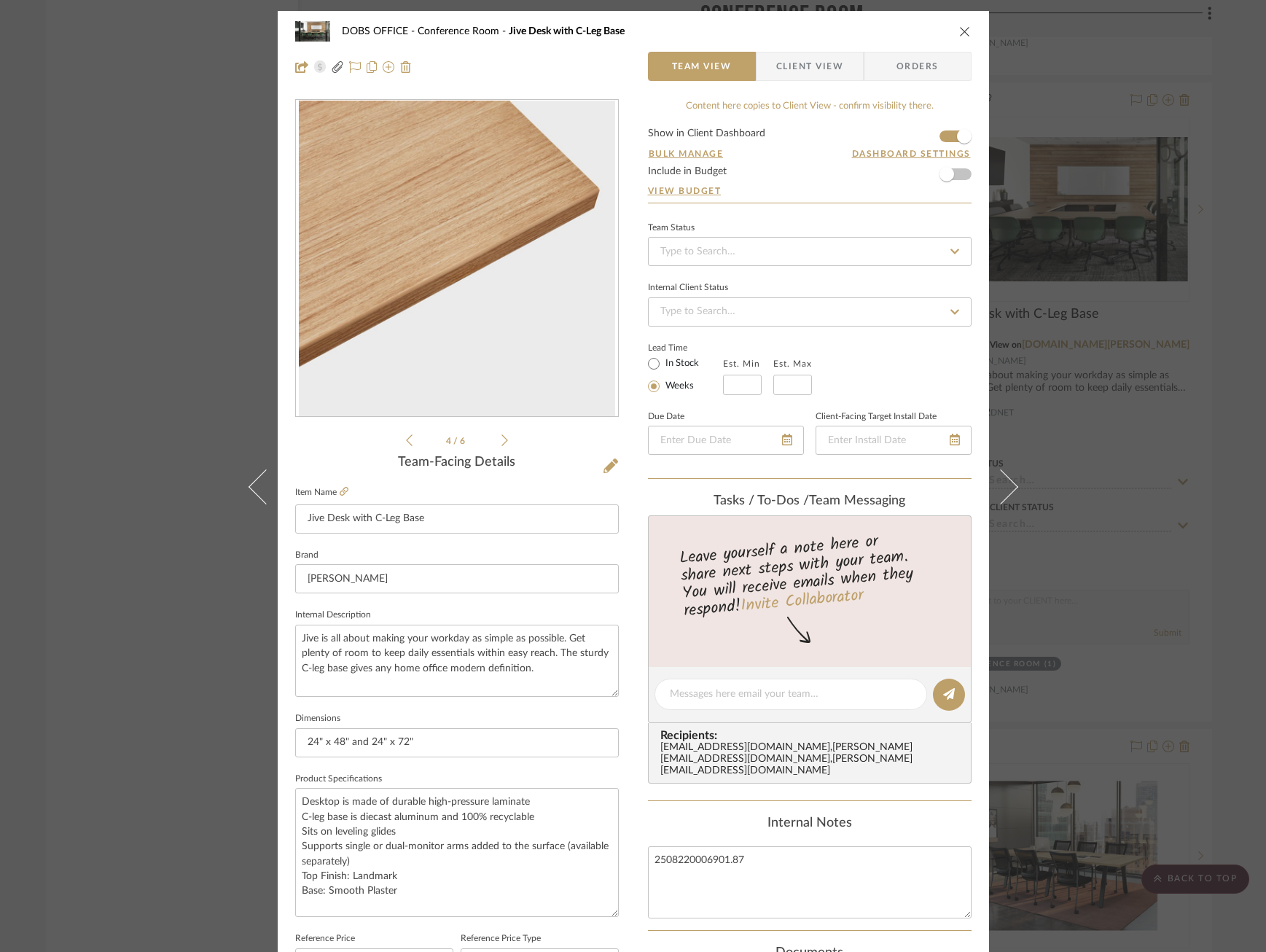
click at [501, 439] on icon at bounding box center [505, 440] width 7 height 13
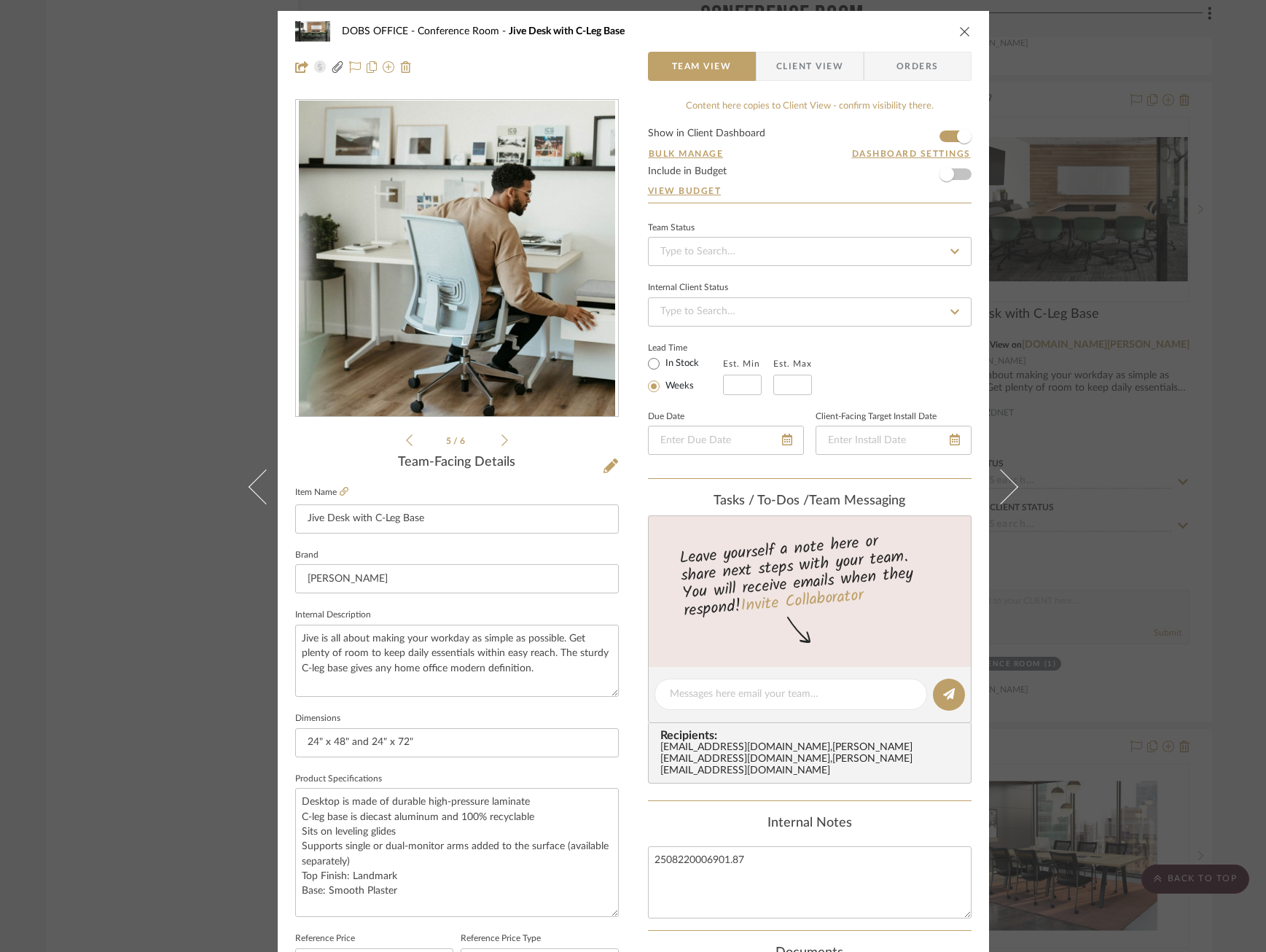
click at [501, 439] on icon at bounding box center [505, 440] width 7 height 13
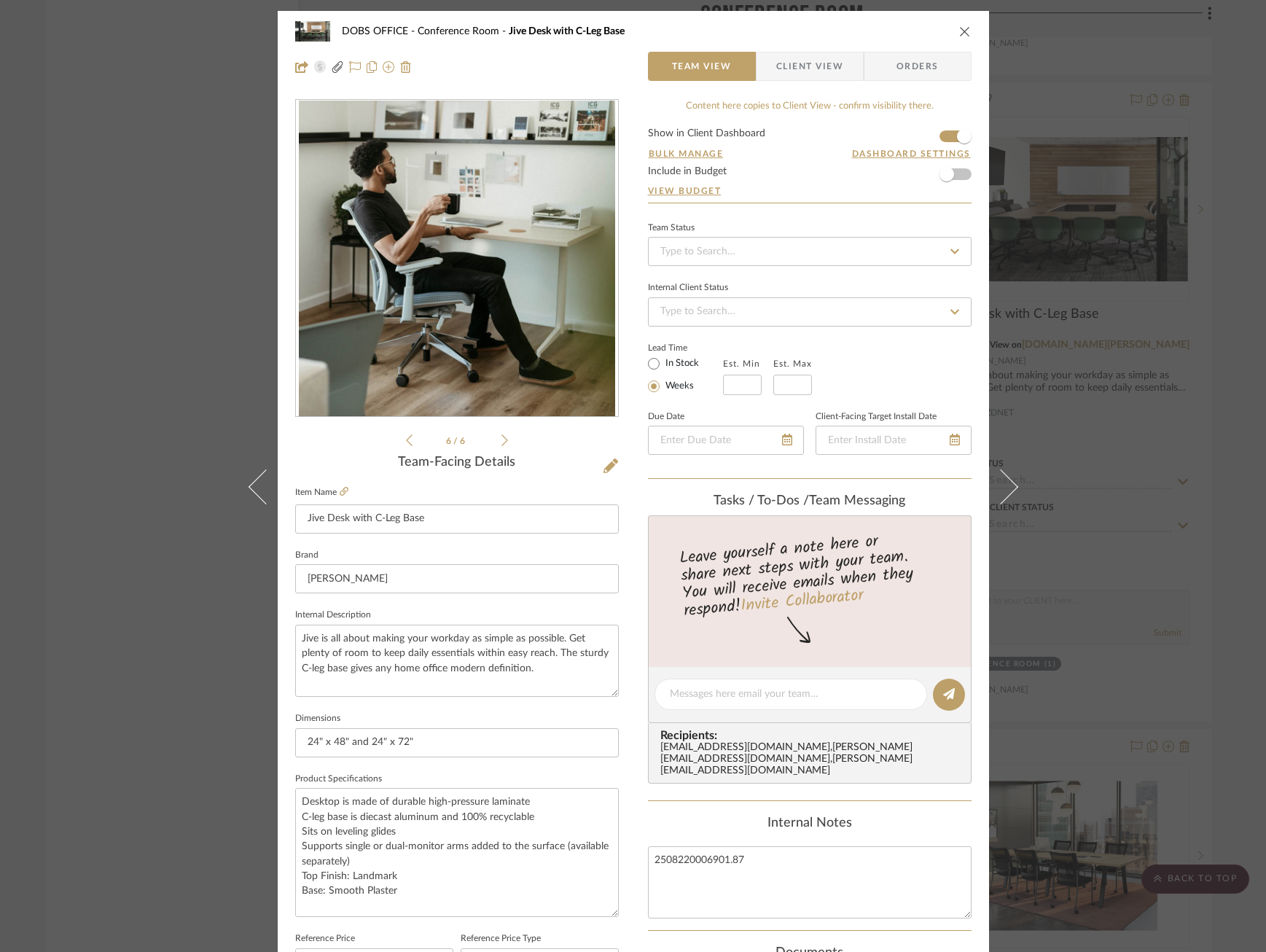
click at [501, 439] on icon at bounding box center [505, 440] width 7 height 13
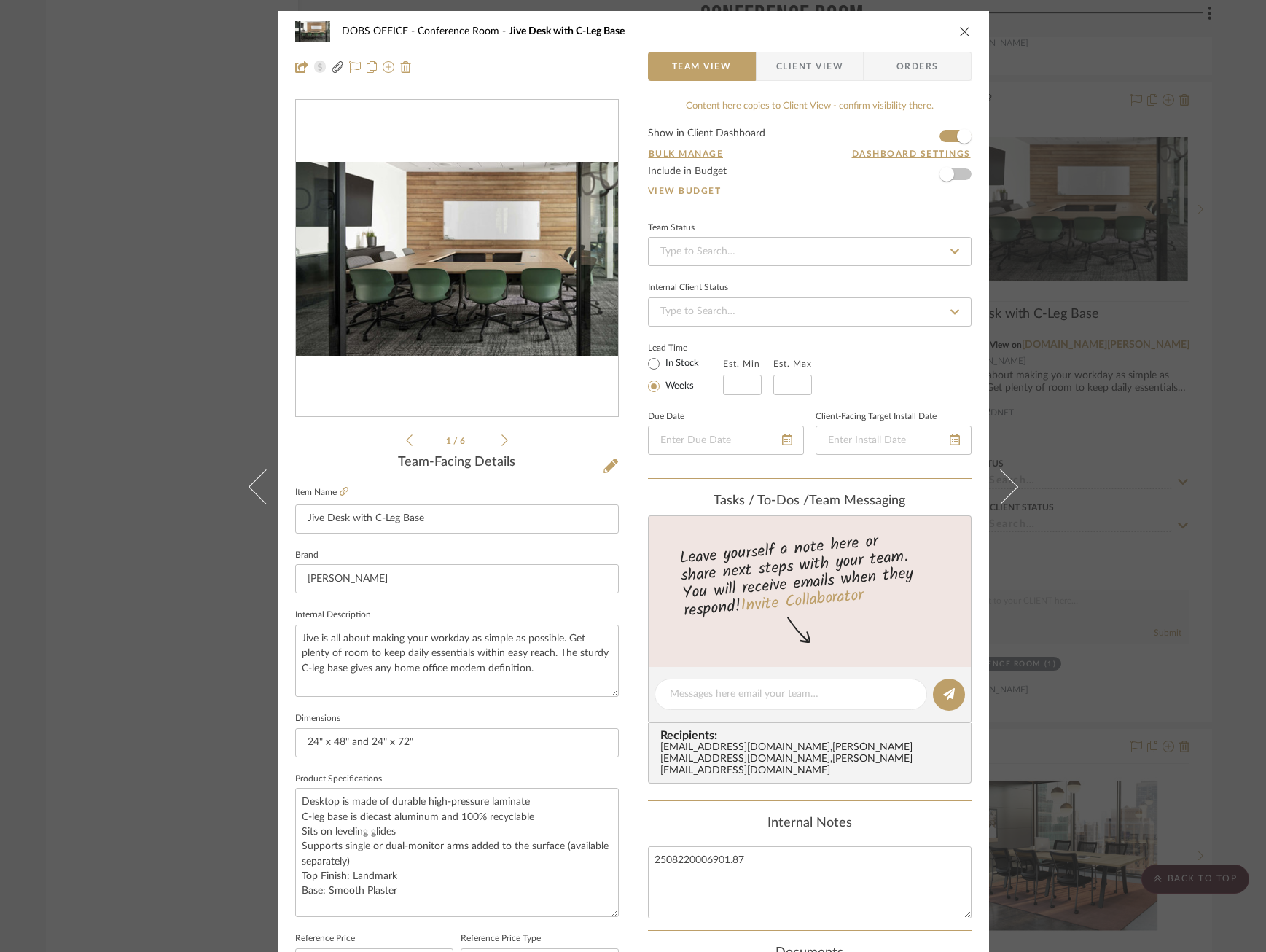
click at [501, 439] on icon at bounding box center [505, 440] width 7 height 13
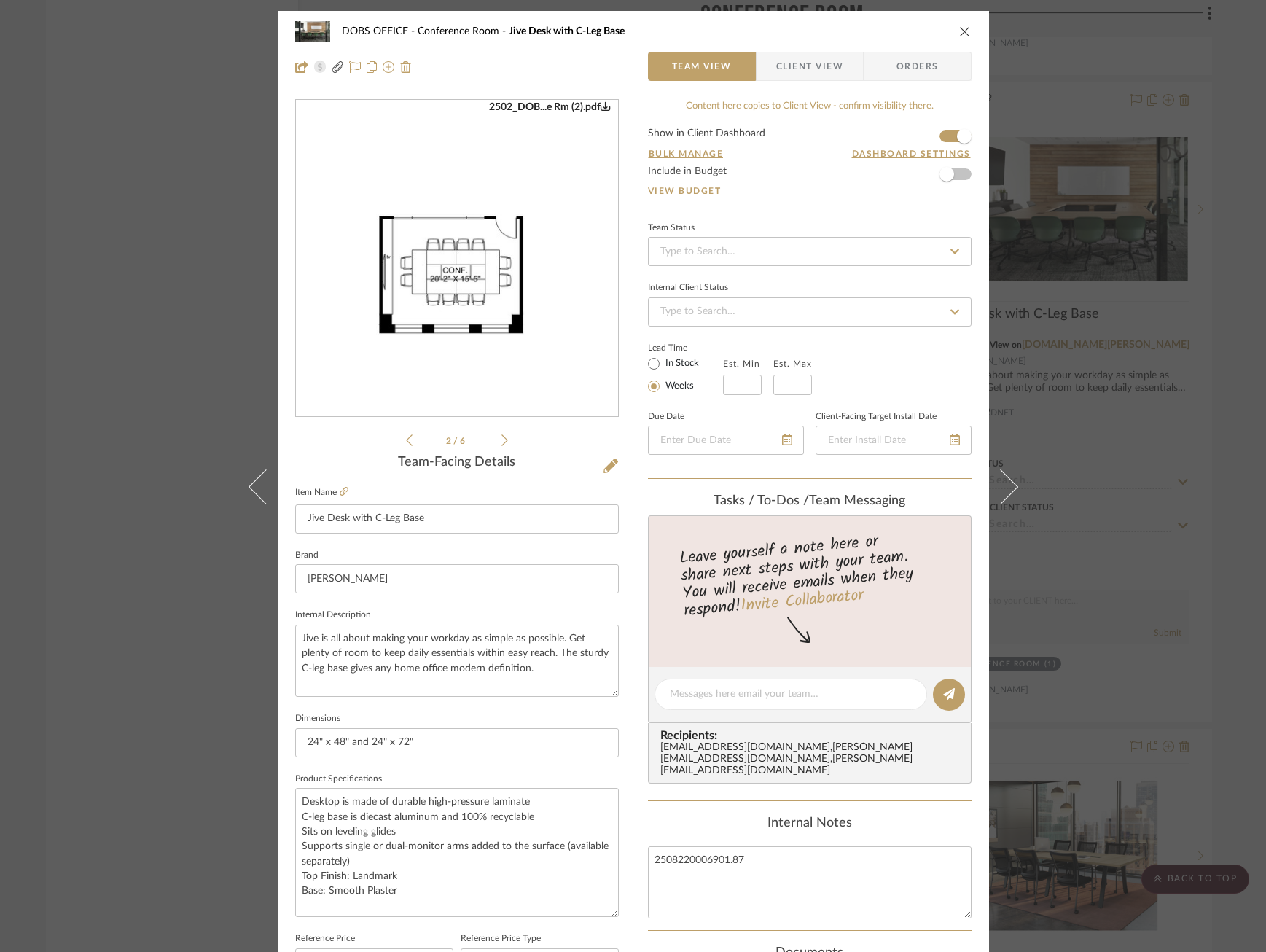
click at [459, 298] on img "1" at bounding box center [457, 258] width 322 height 250
click at [1119, 329] on div "DOBS OFFICE Conference Room Jive Desk with C-Leg Base Team View Client View Ord…" at bounding box center [633, 476] width 1266 height 952
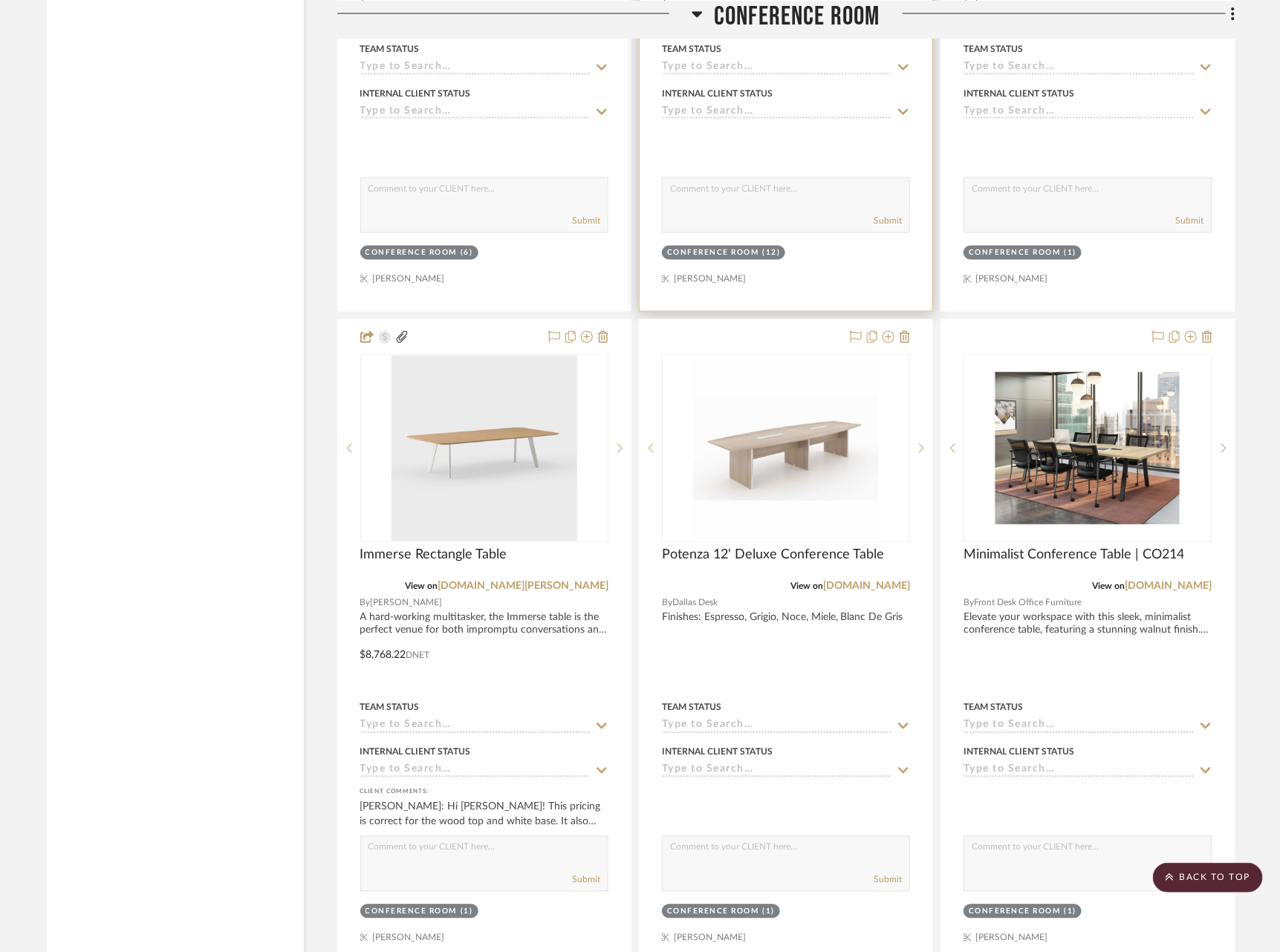
scroll to position [6253, 0]
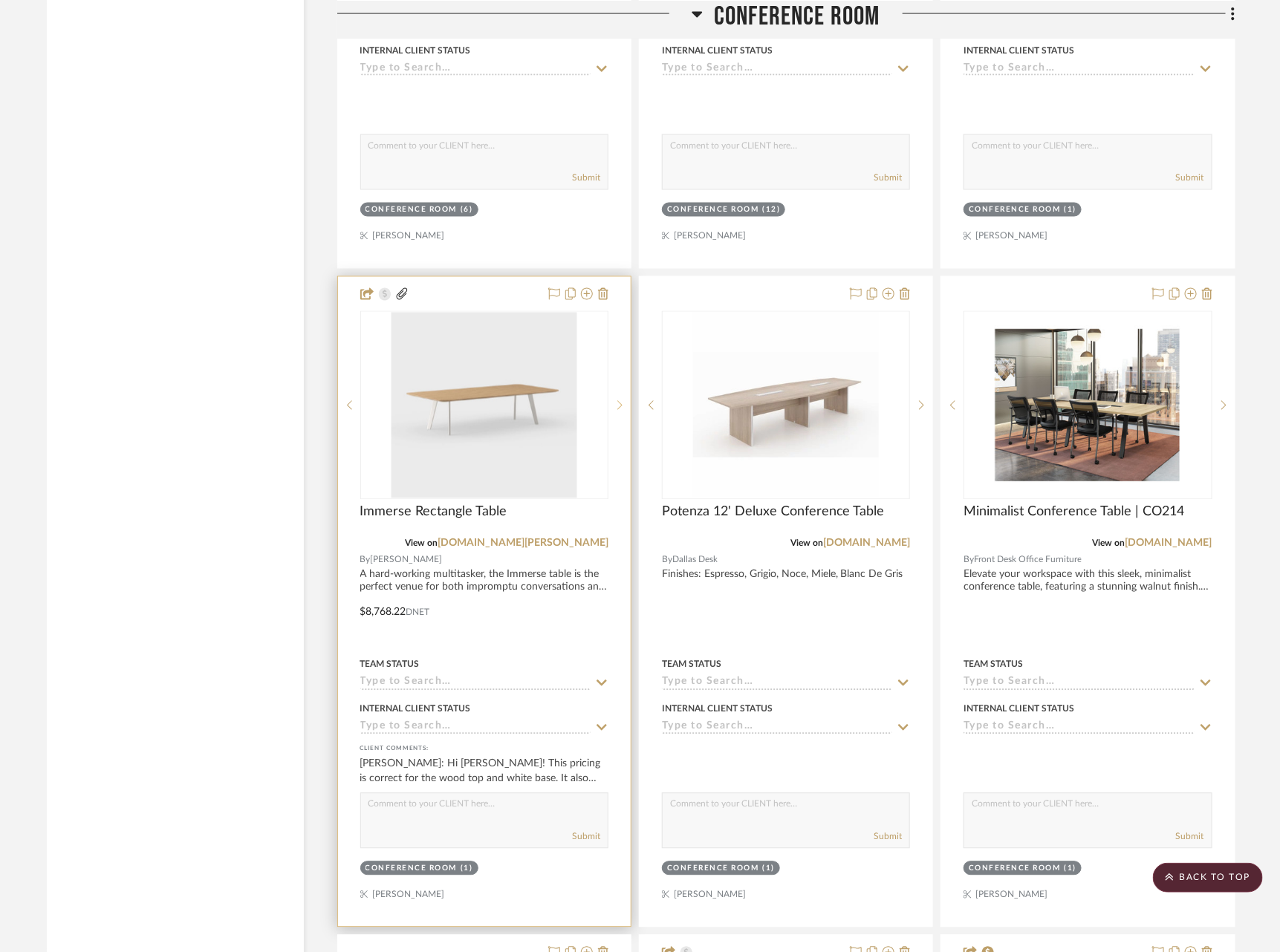
click at [620, 401] on icon at bounding box center [620, 405] width 5 height 9
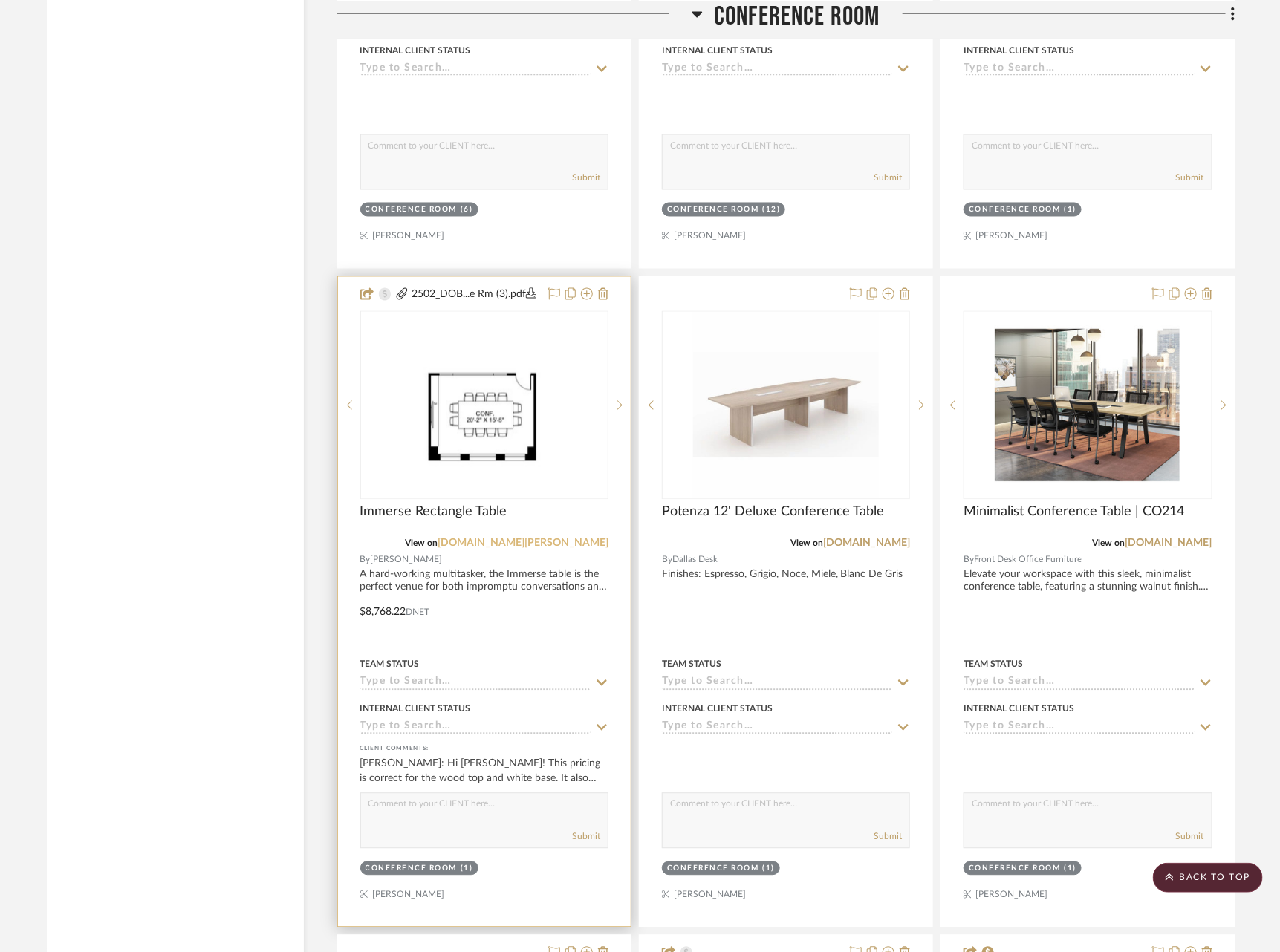
click at [549, 538] on link "store.haworth.com" at bounding box center [523, 543] width 171 height 11
click at [444, 355] on img "1" at bounding box center [484, 405] width 240 height 185
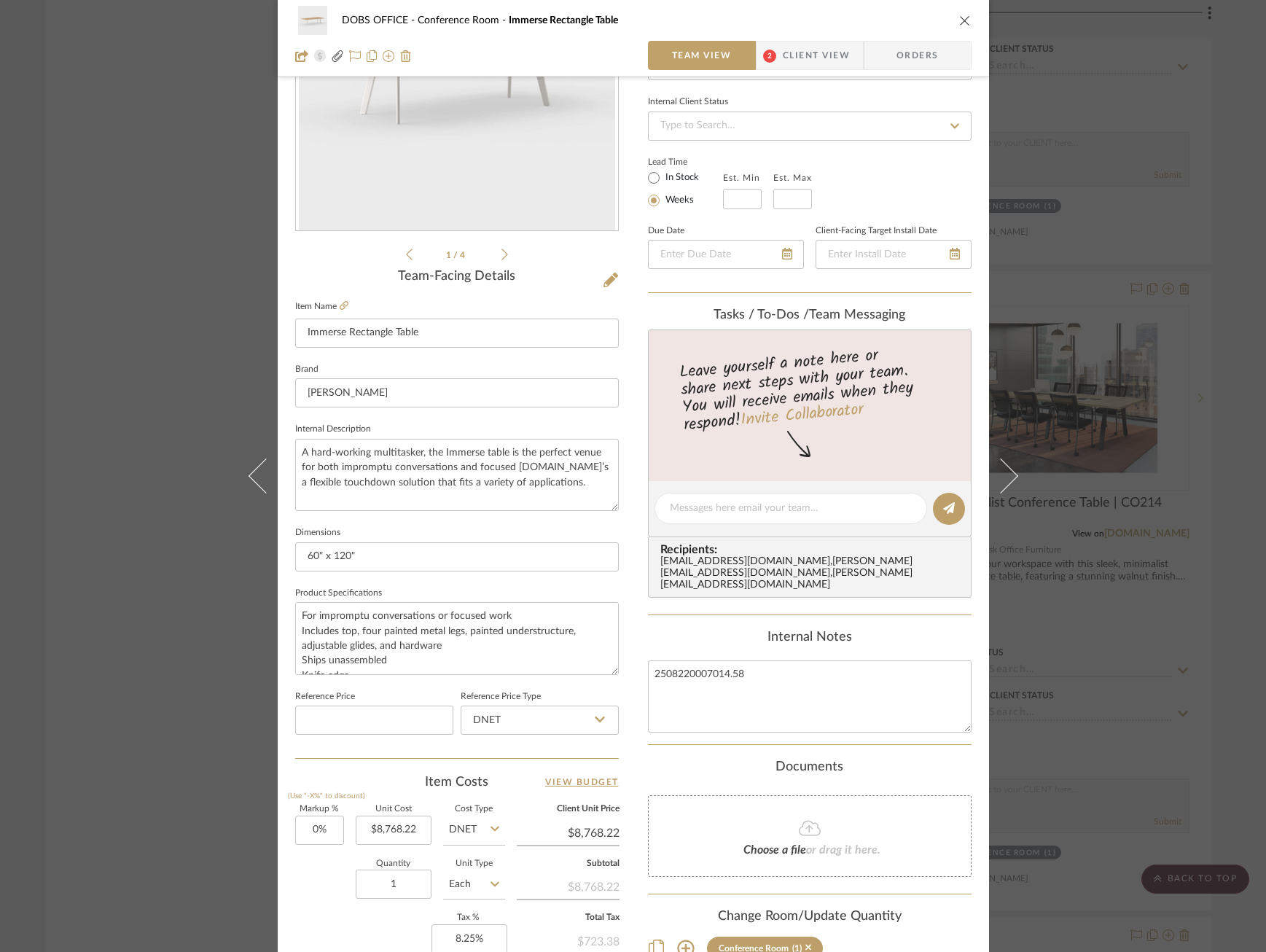
scroll to position [132, 0]
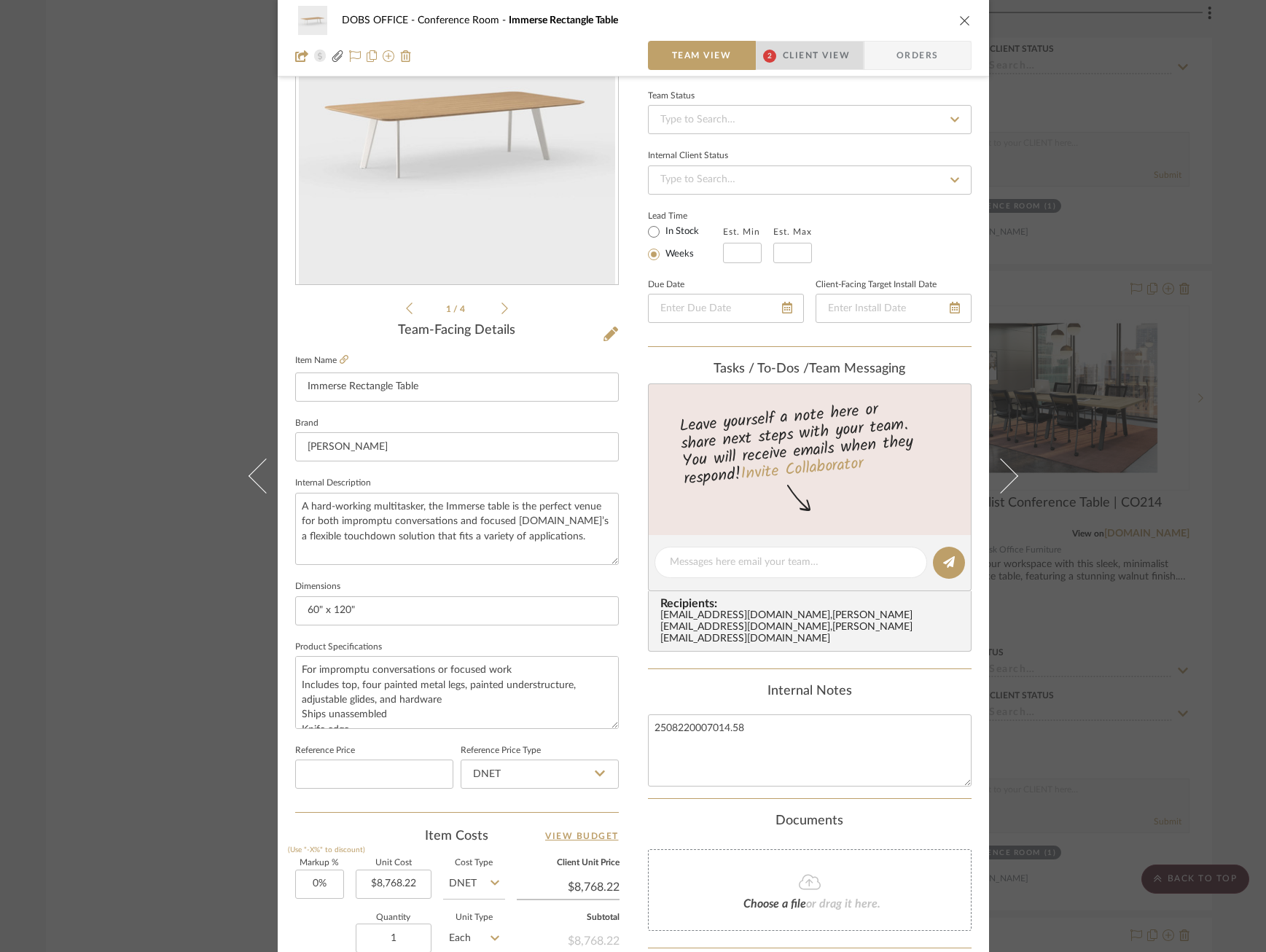
click at [836, 46] on span "Client View" at bounding box center [816, 56] width 67 height 30
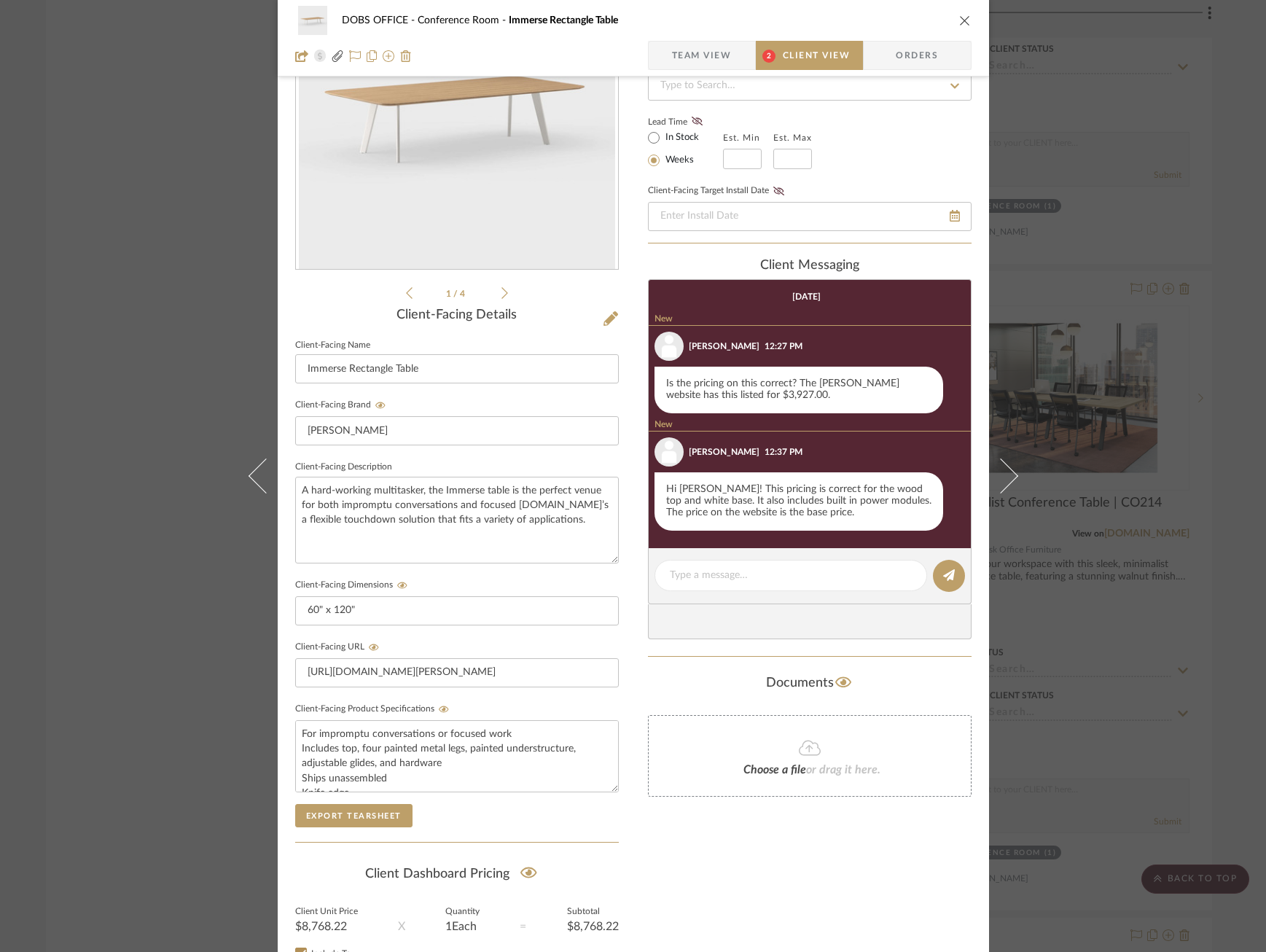
scroll to position [149, 0]
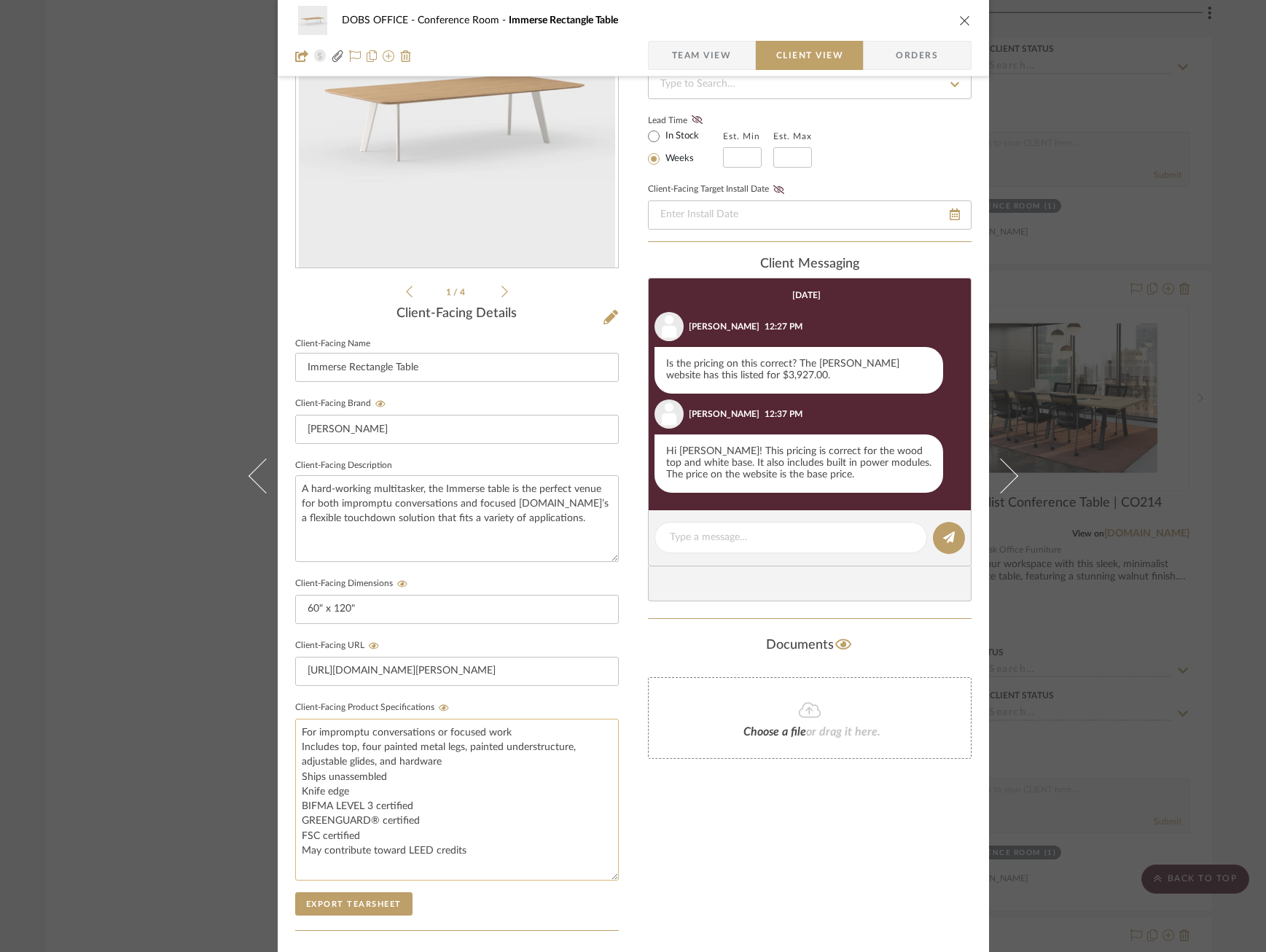
drag, startPoint x: 605, startPoint y: 780, endPoint x: 605, endPoint y: 869, distance: 89.0
click at [609, 869] on textarea "For impromptu conversations or focused work Includes top, four painted metal le…" at bounding box center [457, 800] width 324 height 162
click at [722, 51] on span "Team View" at bounding box center [702, 56] width 60 height 30
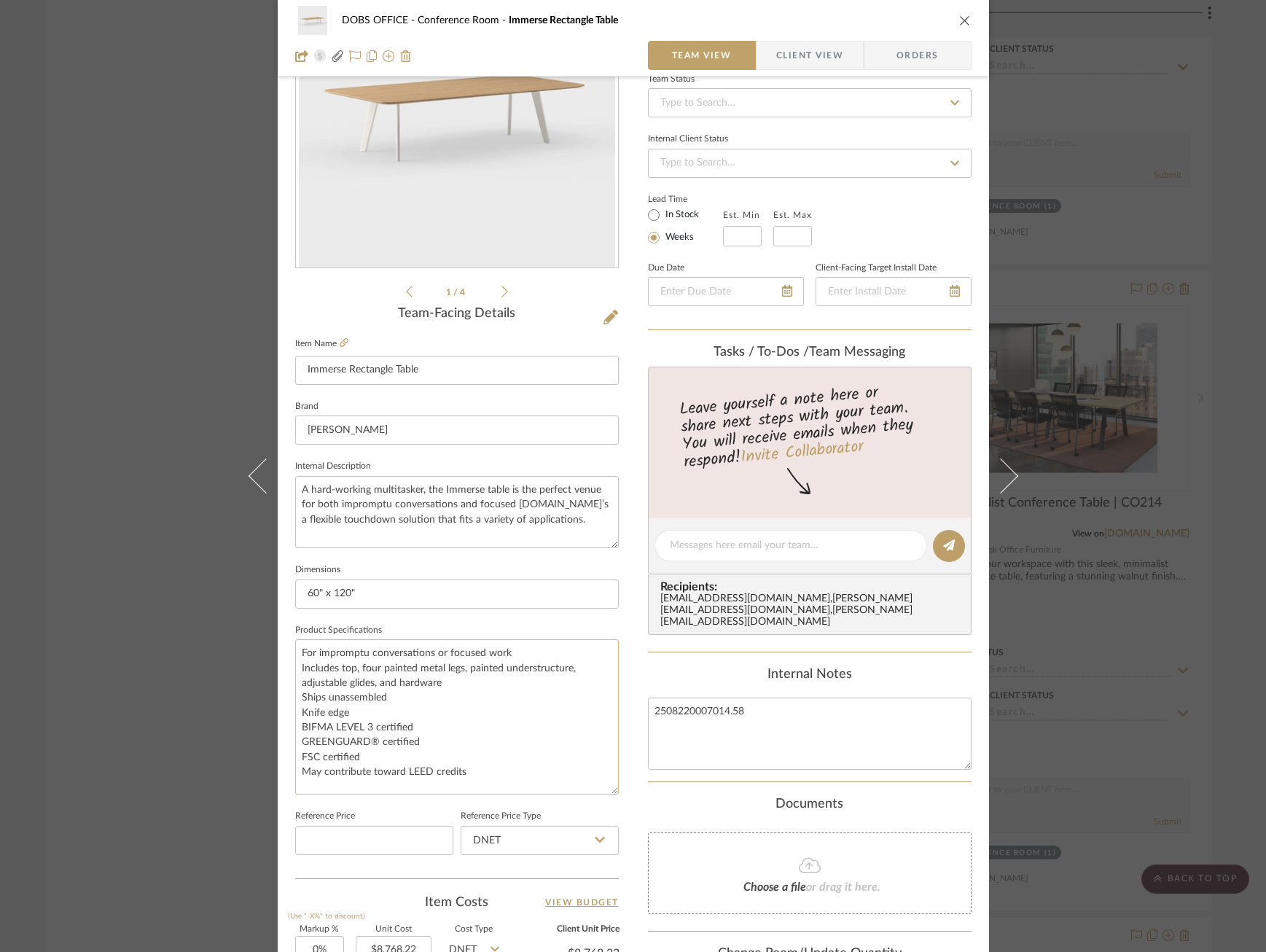
drag, startPoint x: 608, startPoint y: 700, endPoint x: 610, endPoint y: 783, distance: 83.0
click at [610, 783] on textarea "For impromptu conversations or focused work Includes top, four painted metal le…" at bounding box center [457, 717] width 324 height 155
click at [814, 73] on div "DOBS OFFICE Conference Room Immerse Rectangle Table Team View Client View Orders" at bounding box center [633, 38] width 712 height 77
click at [812, 50] on span "Client View" at bounding box center [809, 56] width 67 height 30
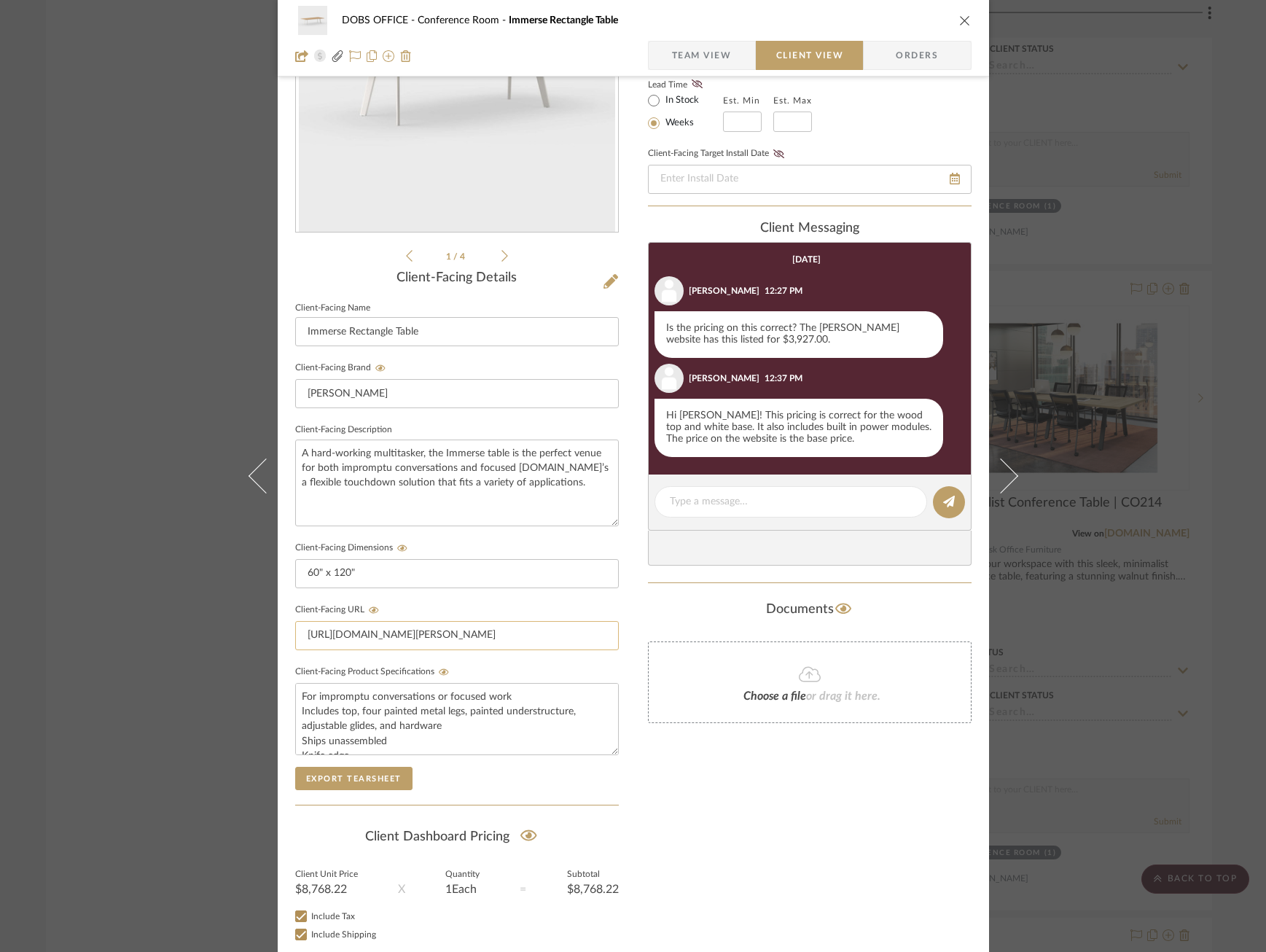
scroll to position [145, 0]
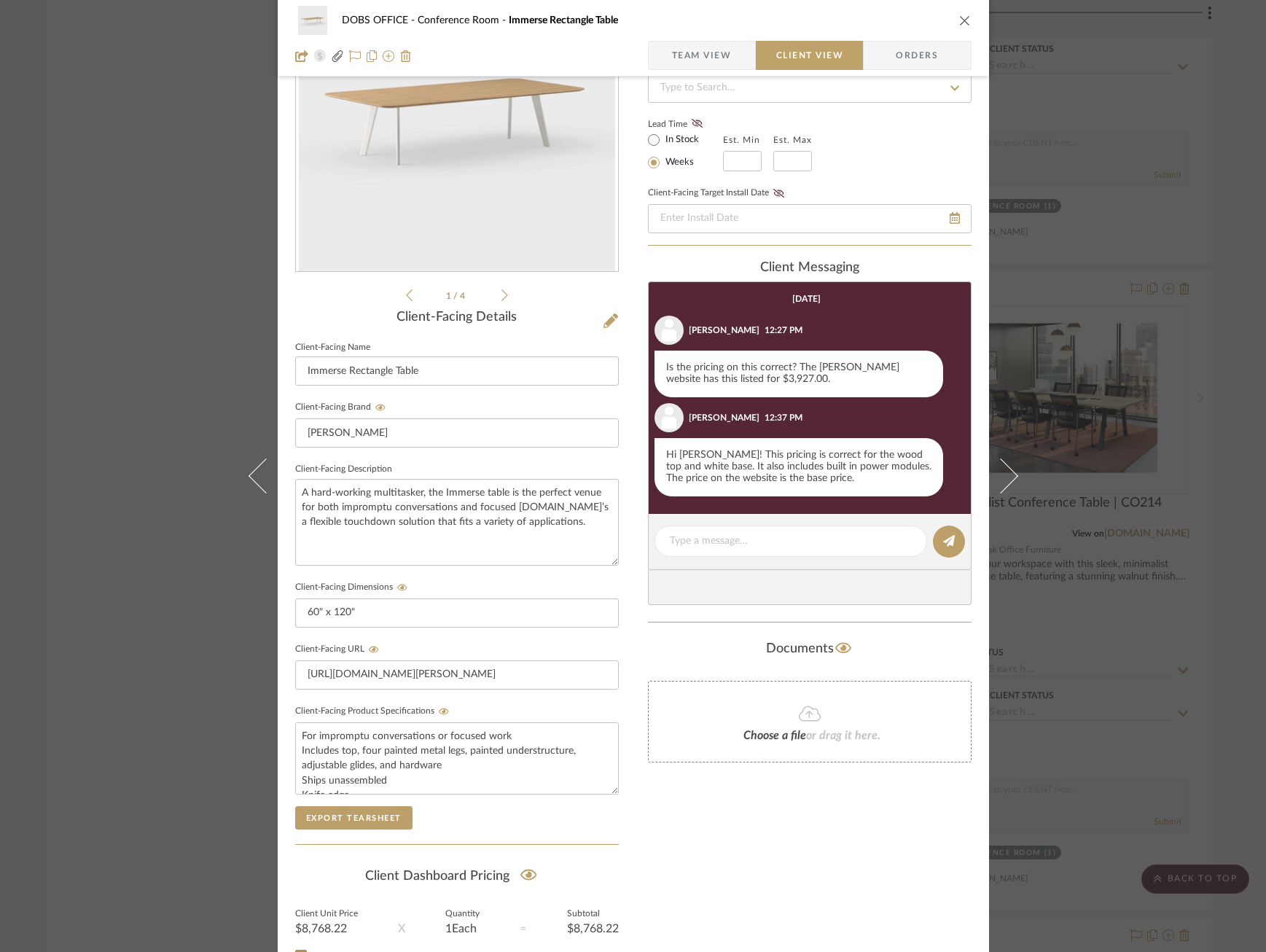
click at [676, 55] on span "Team View" at bounding box center [702, 56] width 60 height 30
